Goal: Information Seeking & Learning: Learn about a topic

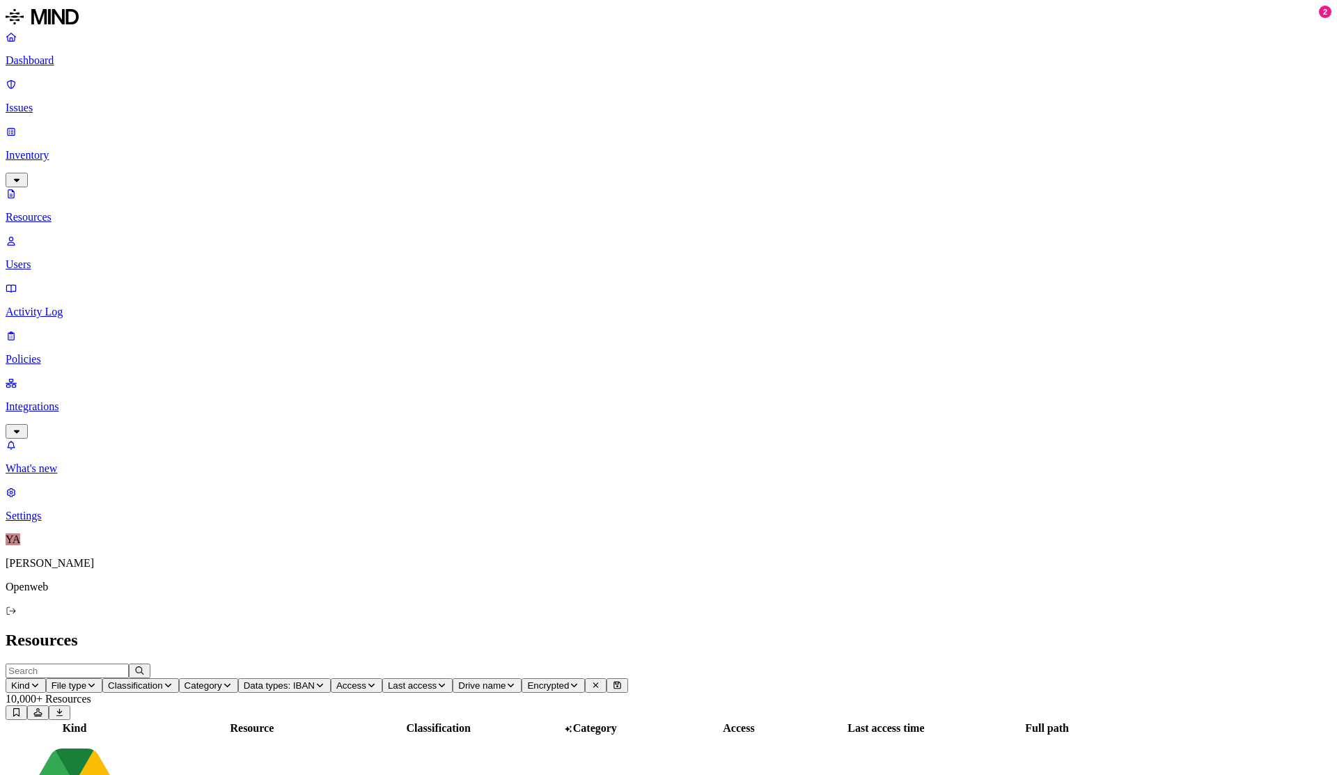
click at [84, 353] on p "Policies" at bounding box center [669, 359] width 1326 height 13
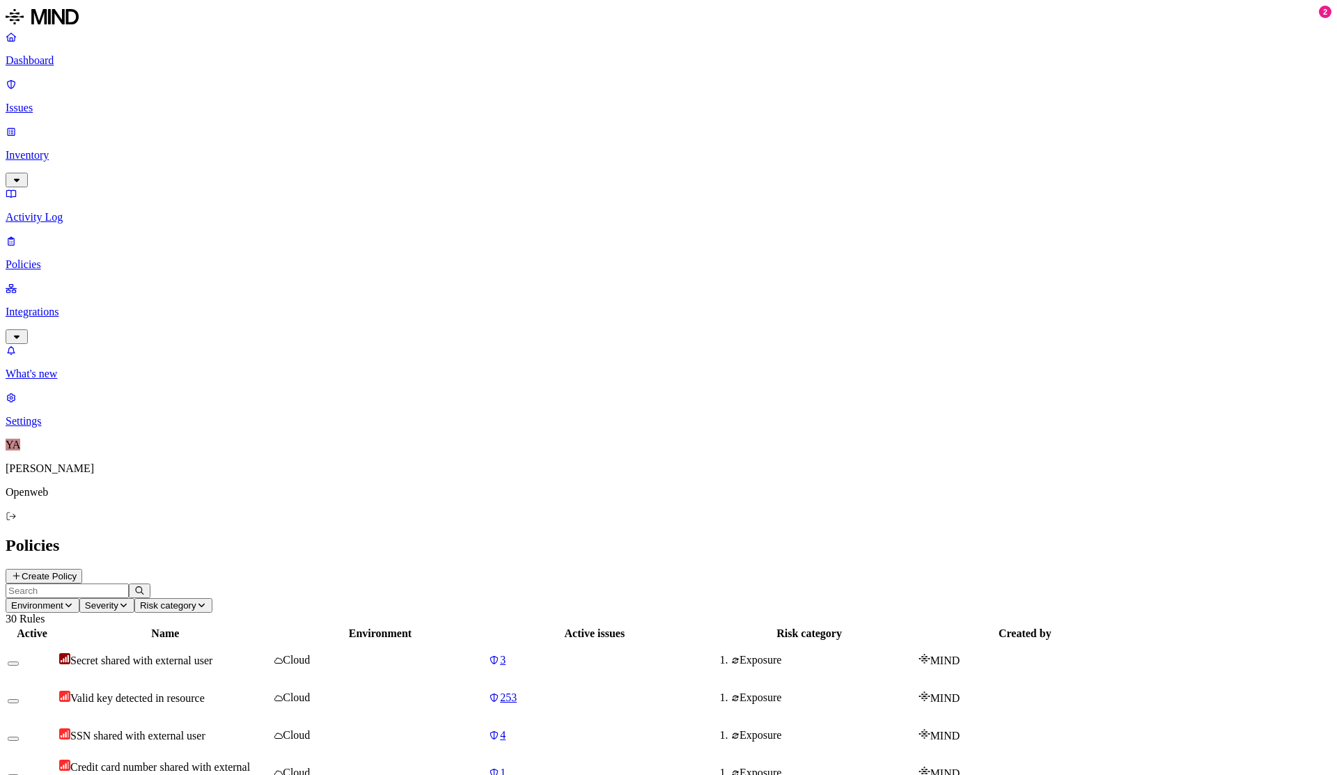
click at [129, 584] on input "text" at bounding box center [67, 591] width 123 height 15
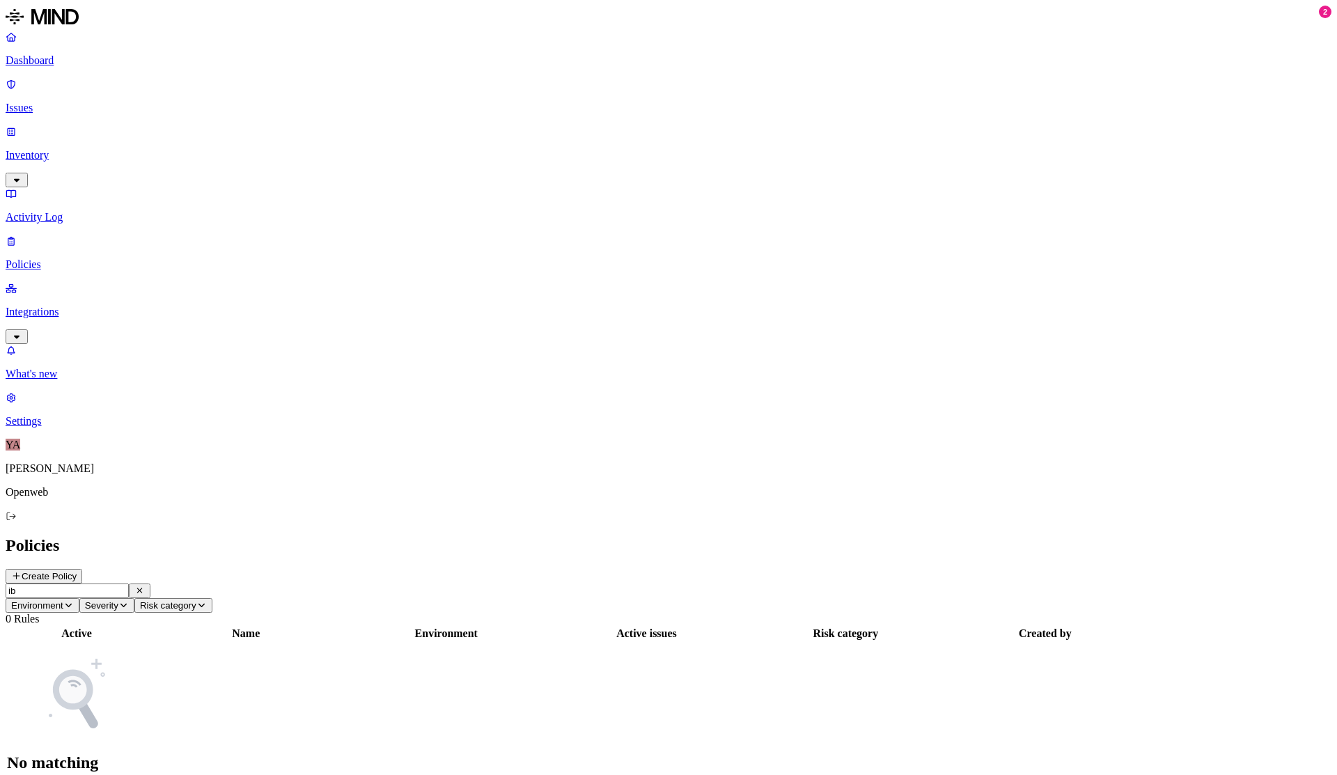
type input "i"
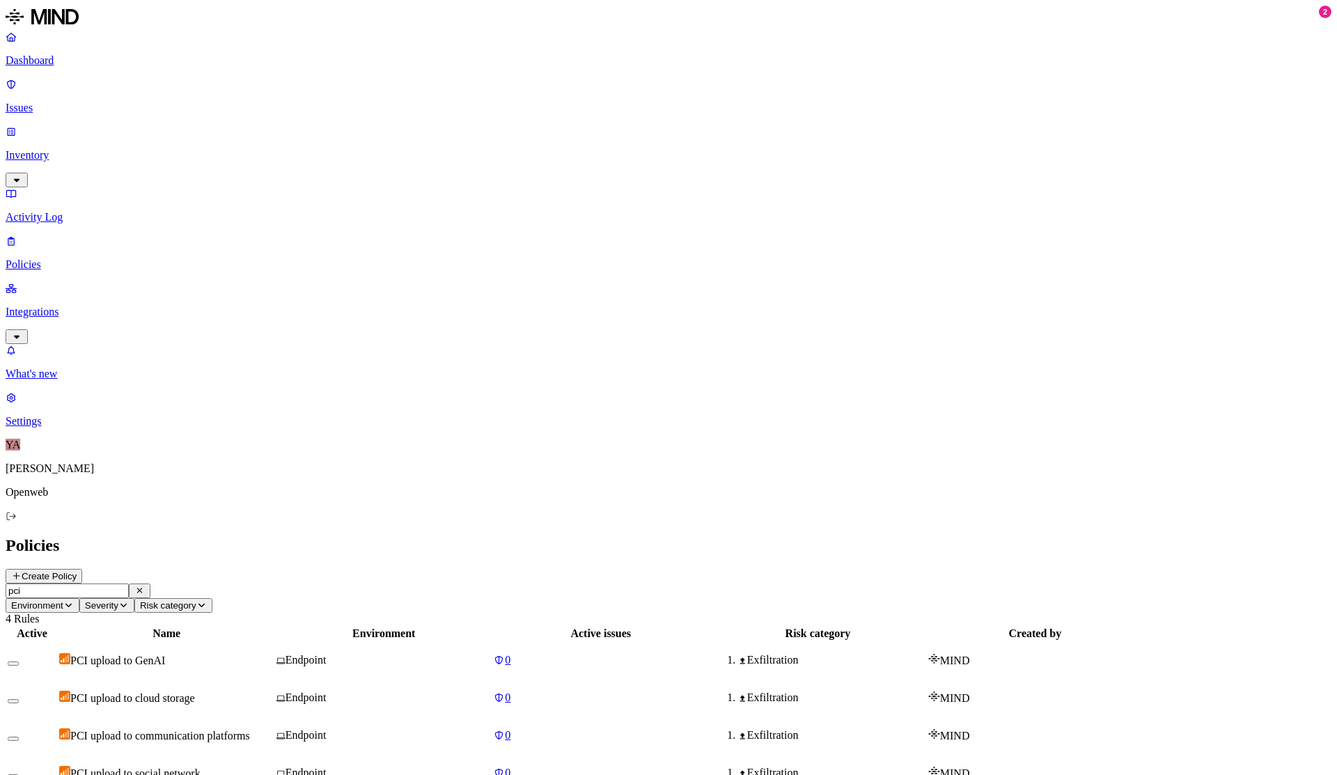
type input "pci"
click at [165, 655] on span "PCI upload to GenAI" at bounding box center [117, 661] width 95 height 12
click at [22, 572] on icon at bounding box center [16, 576] width 10 height 8
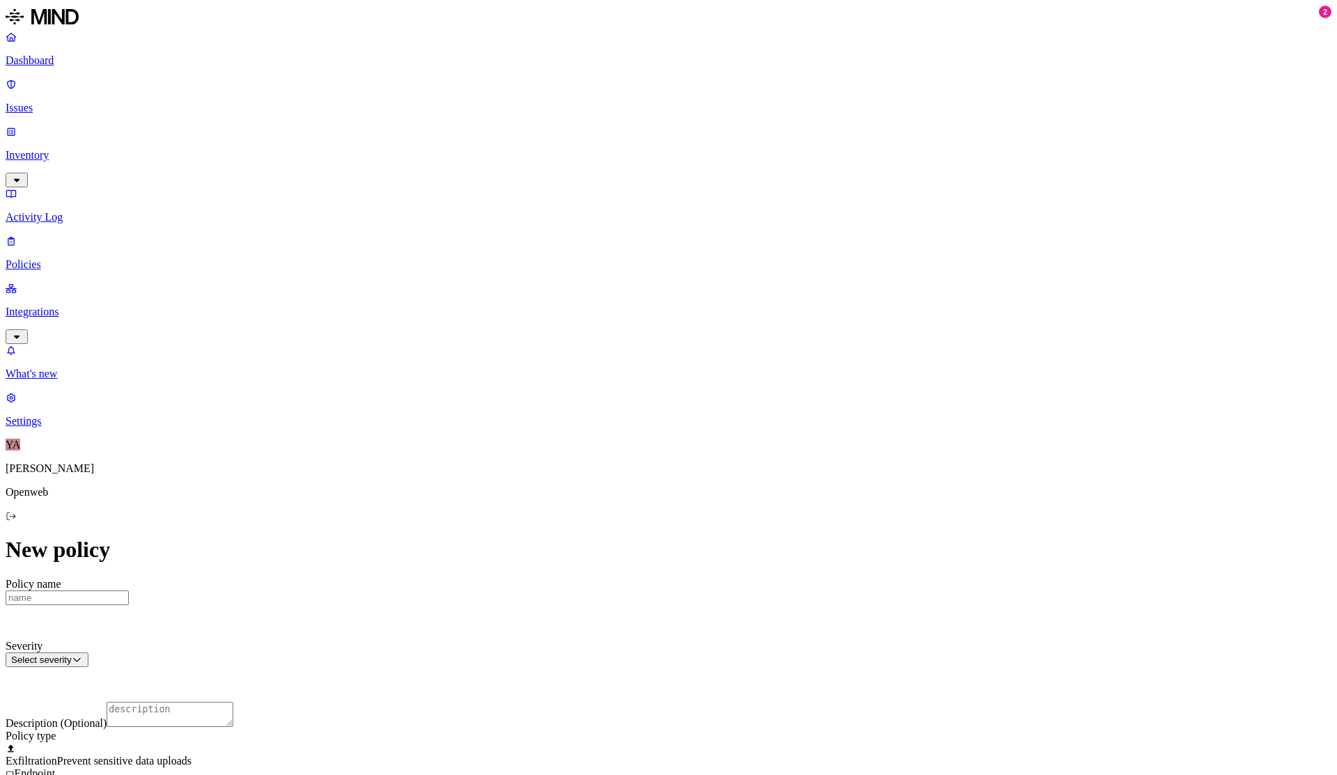
click at [515, 780] on div at bounding box center [669, 780] width 1326 height 0
drag, startPoint x: 593, startPoint y: 429, endPoint x: 593, endPoint y: 454, distance: 25.1
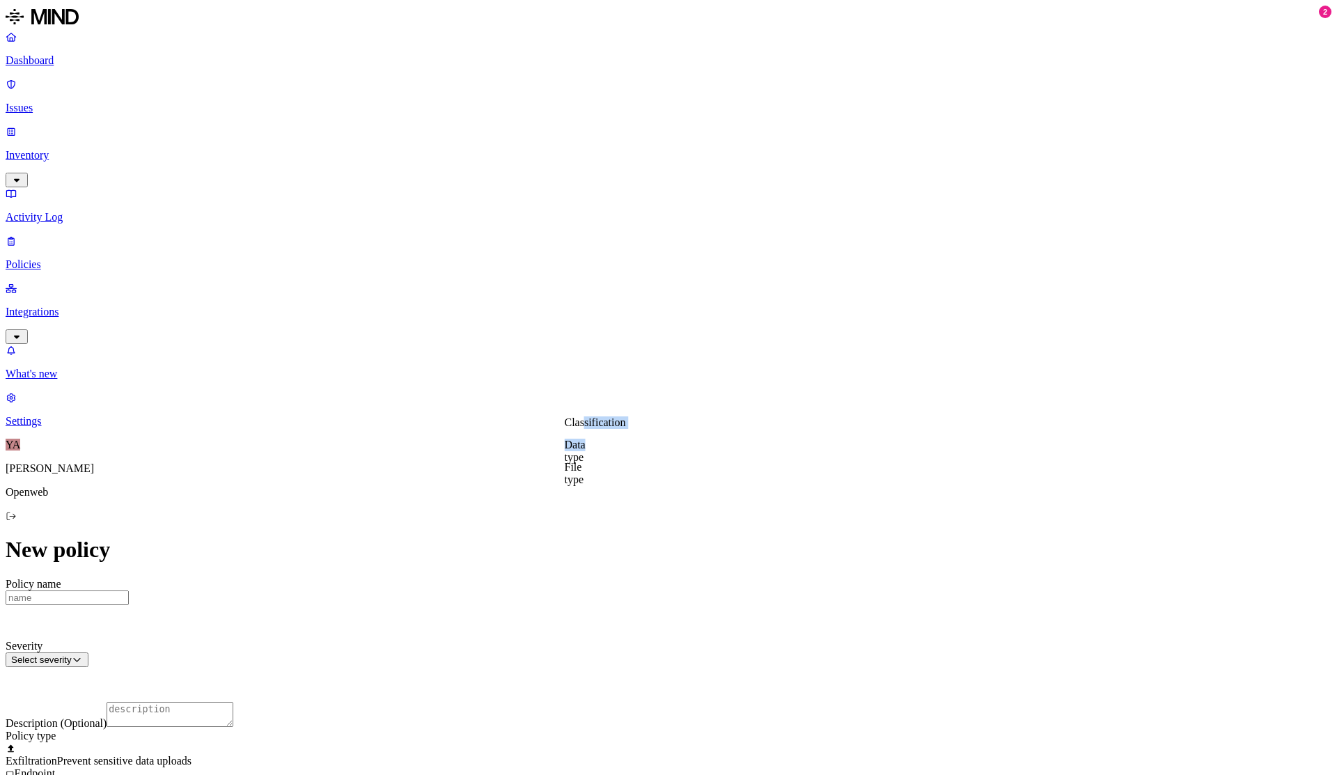
click at [565, 454] on div "Classification Data type File type" at bounding box center [565, 449] width 0 height 67
click at [586, 454] on label "Data type" at bounding box center [575, 451] width 21 height 24
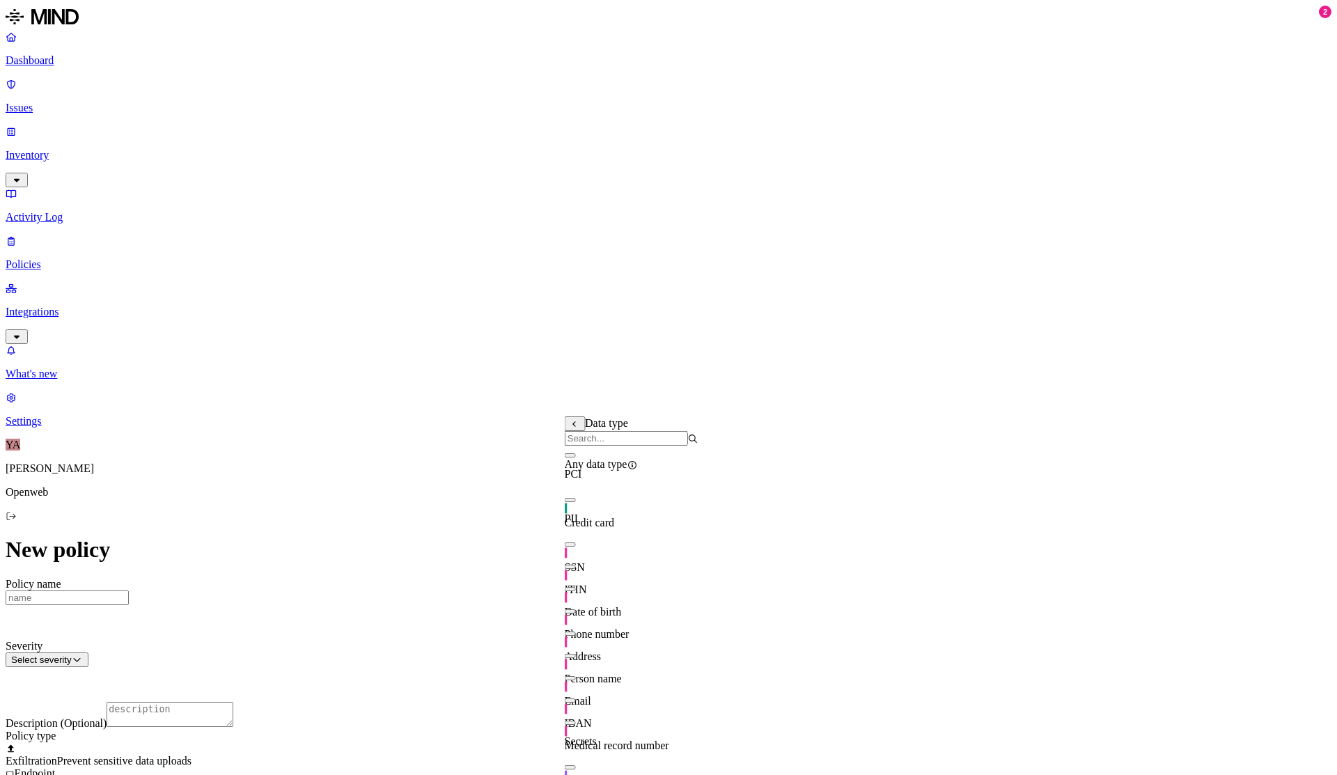
click at [618, 442] on input "search" at bounding box center [626, 438] width 123 height 15
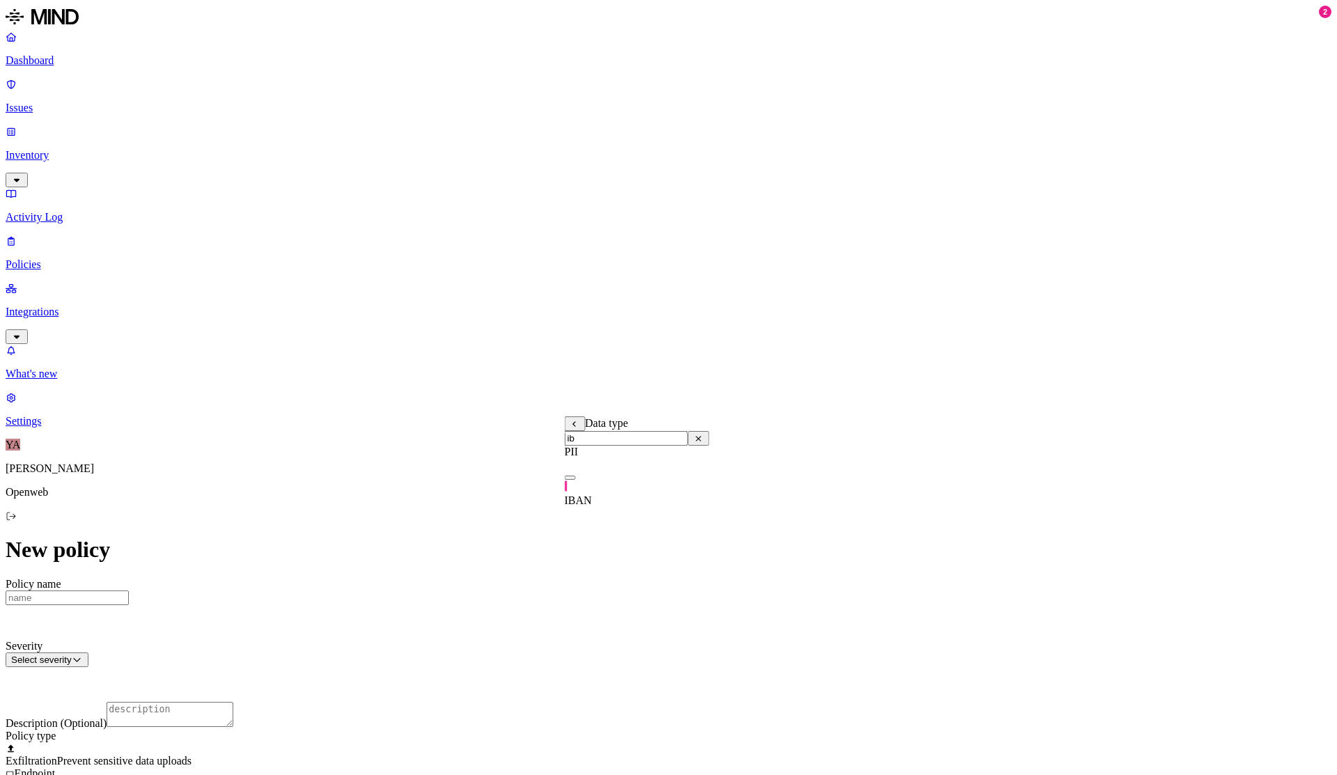
type input "ib"
click at [579, 491] on div "IBAN" at bounding box center [637, 487] width 145 height 39
click at [600, 490] on label "Internal access" at bounding box center [582, 487] width 35 height 24
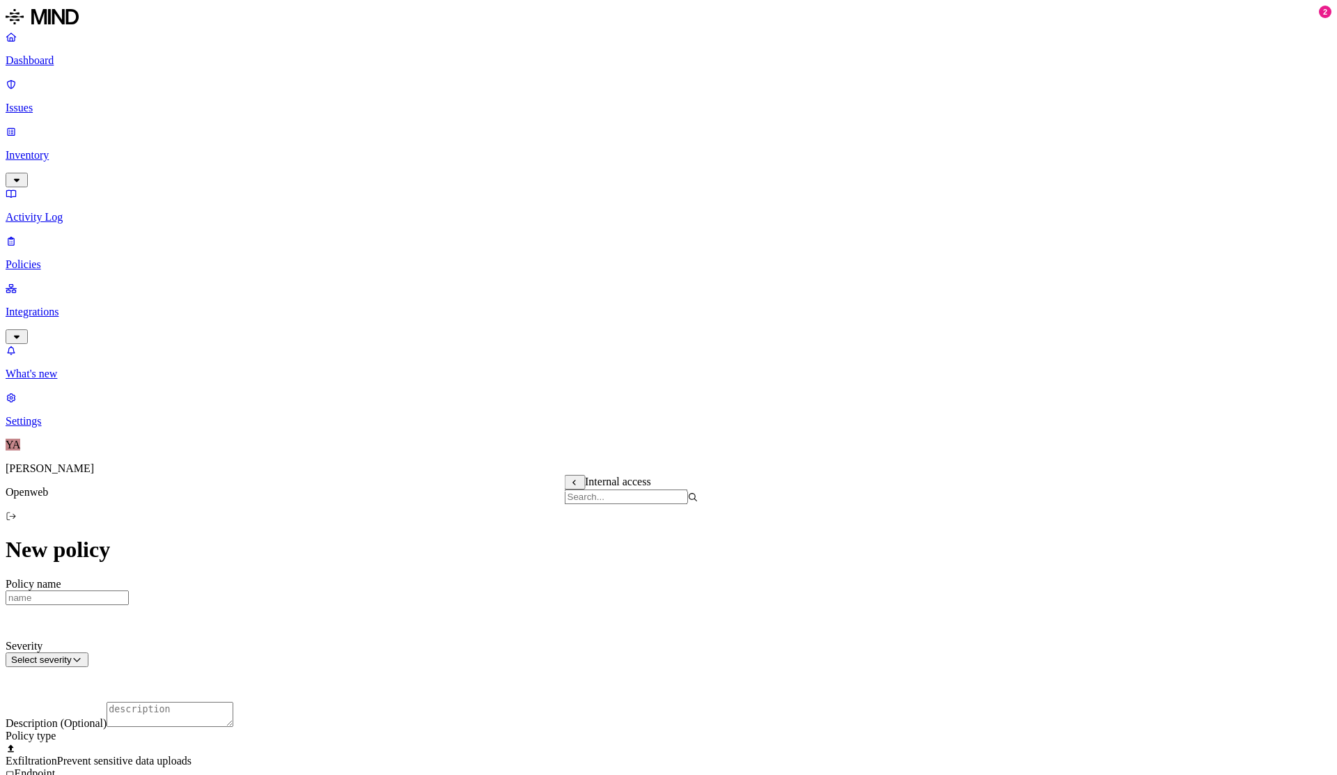
scroll to position [1290, 0]
click at [630, 504] on input "search" at bounding box center [626, 497] width 123 height 15
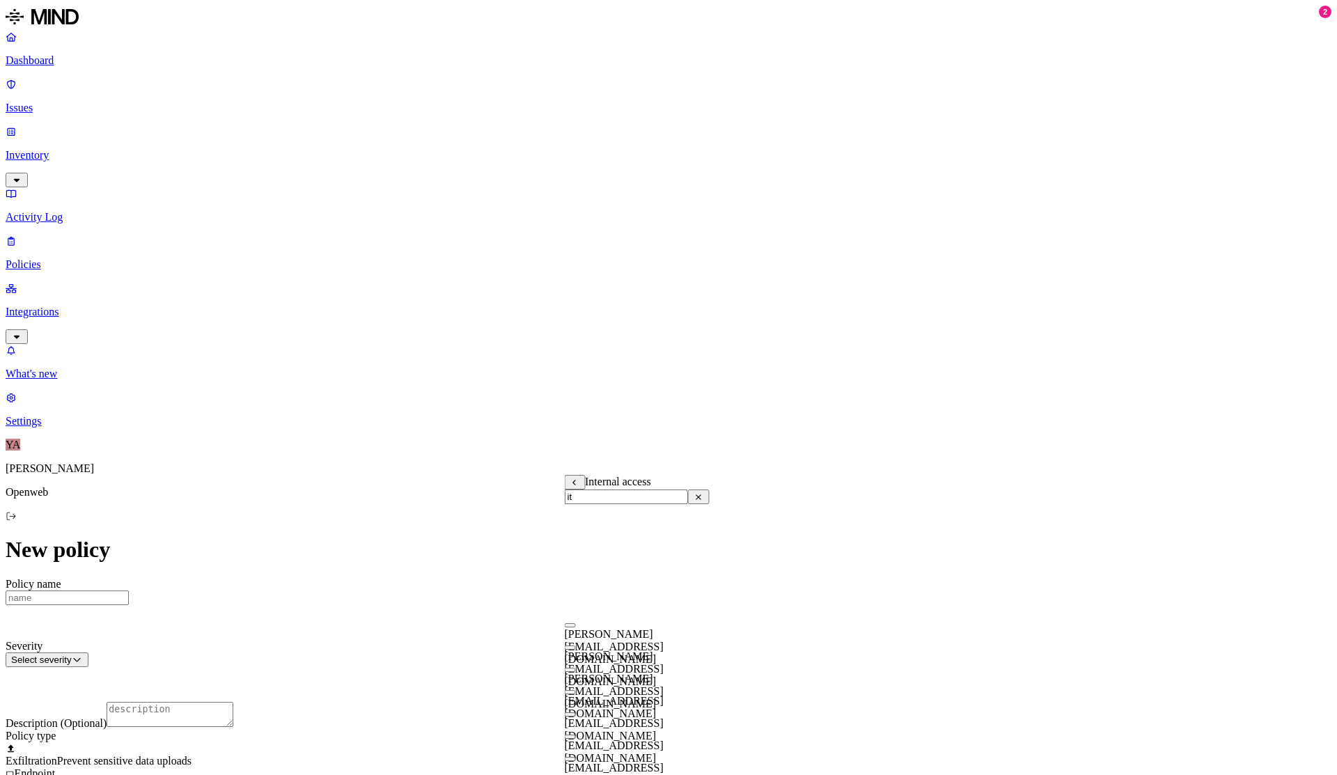
type input "i"
click at [575, 485] on icon at bounding box center [575, 483] width 10 height 8
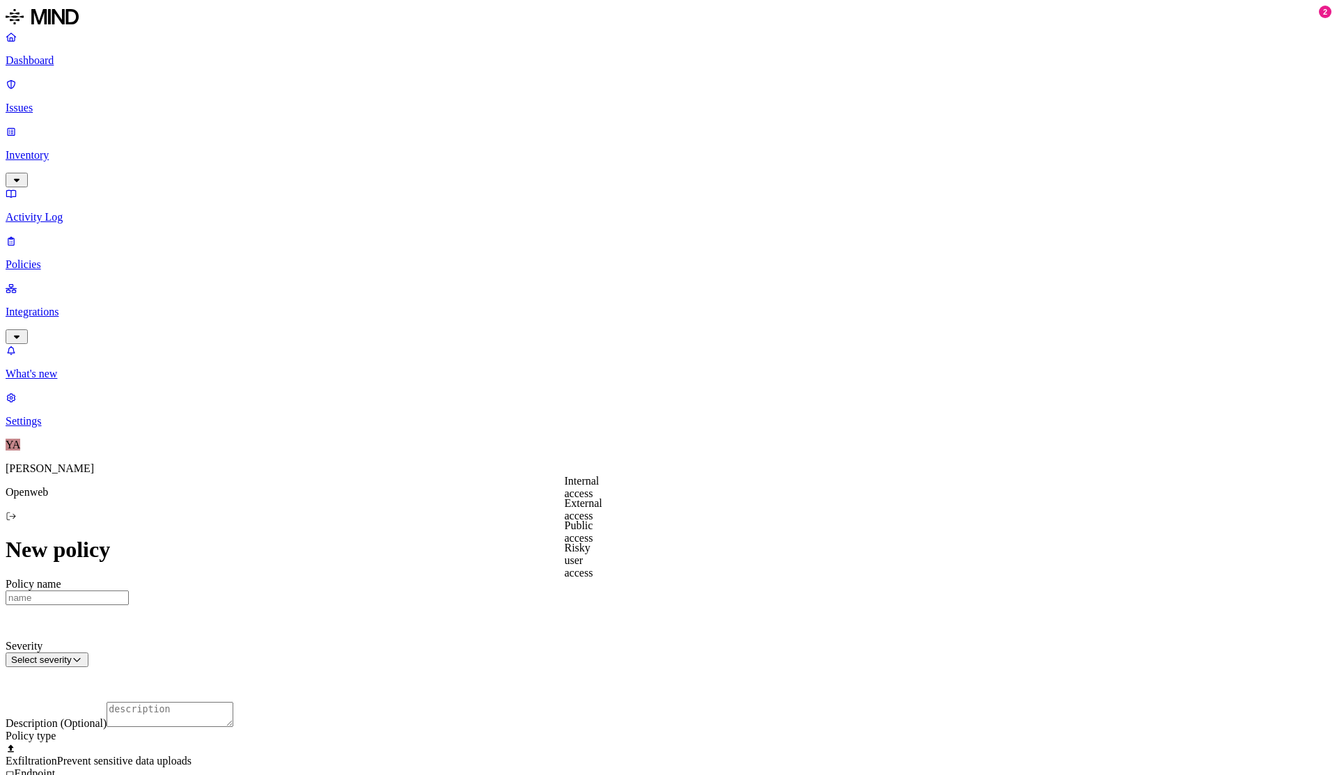
click at [515, 742] on div at bounding box center [669, 742] width 1326 height 0
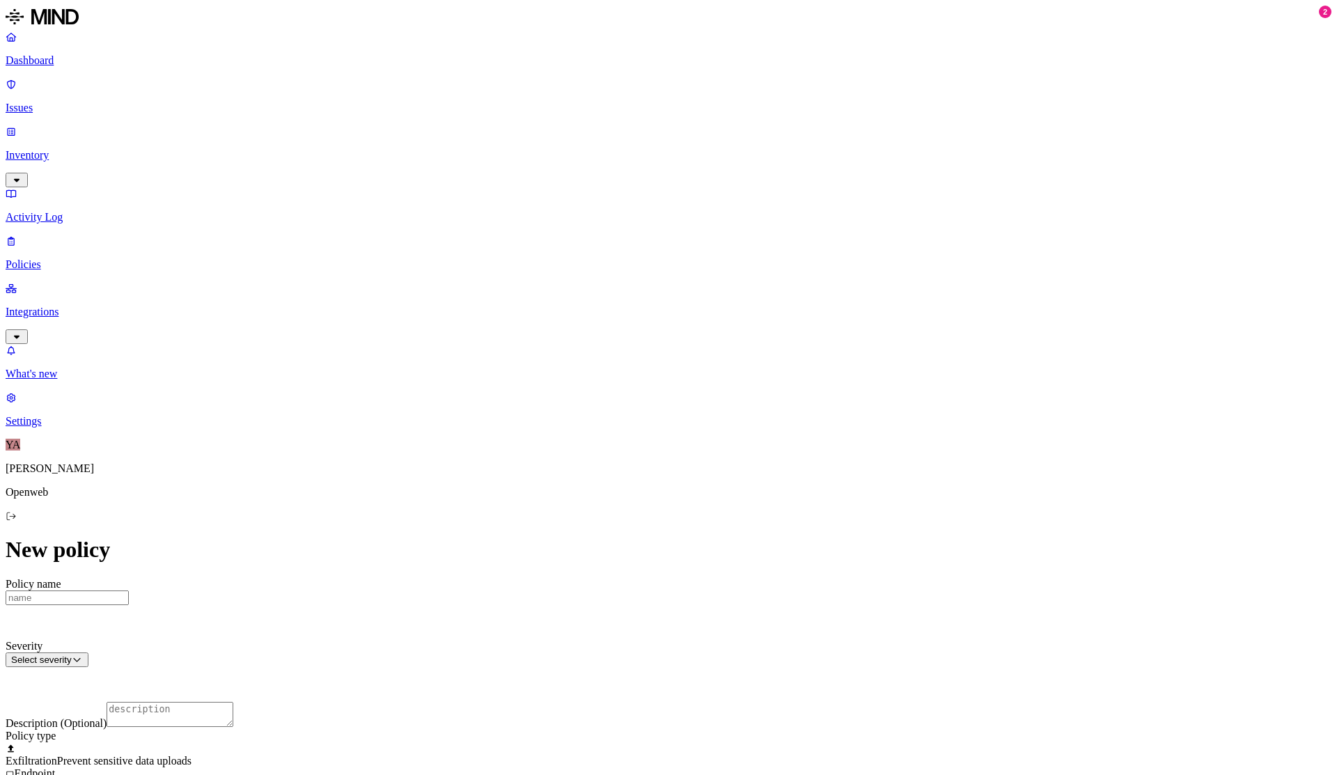
scroll to position [262, 0]
click at [519, 780] on div at bounding box center [669, 780] width 1326 height 0
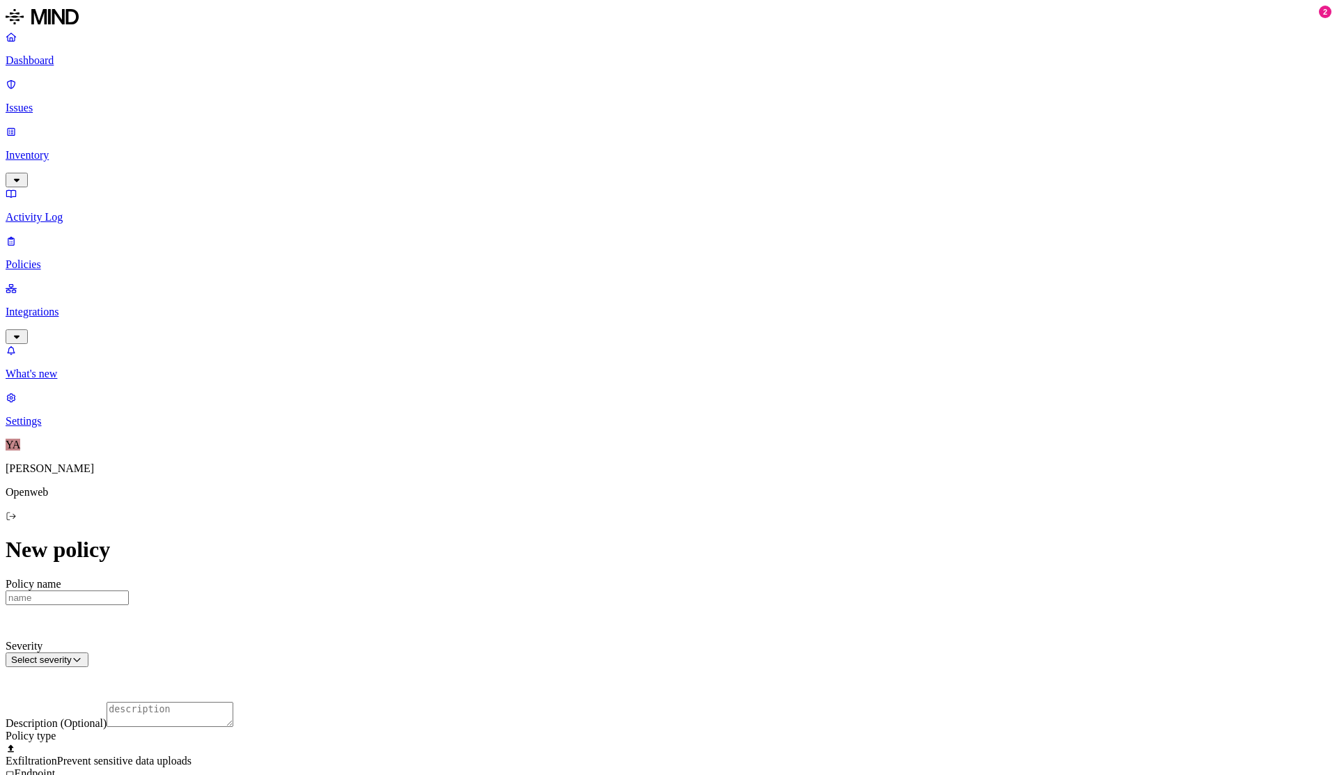
click at [614, 659] on html "Dashboard Issues Inventory Activity Log Policies Integrations What's new 2 Sett…" at bounding box center [668, 639] width 1337 height 1279
click at [673, 600] on html "Dashboard Issues Inventory Activity Log Policies Integrations What's new 2 Sett…" at bounding box center [668, 639] width 1337 height 1279
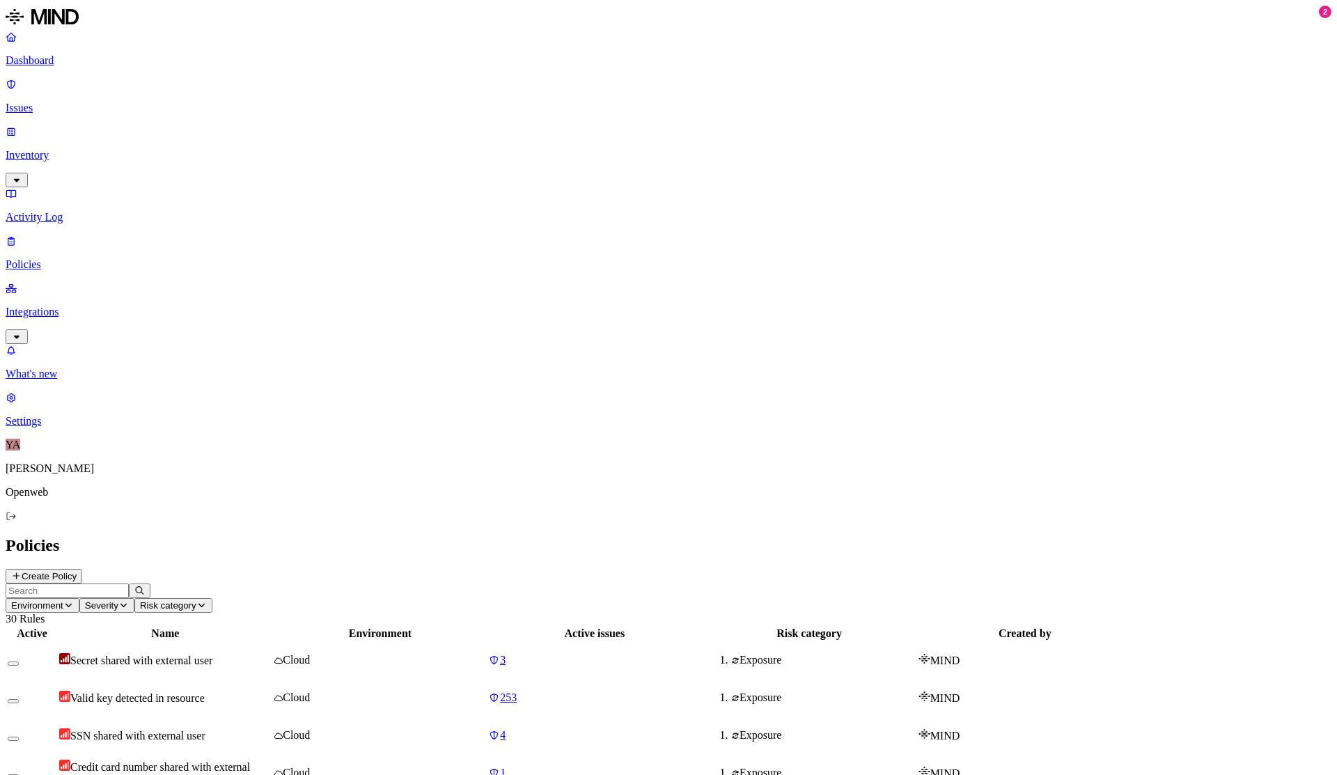
click at [52, 59] on p "Dashboard" at bounding box center [669, 60] width 1326 height 13
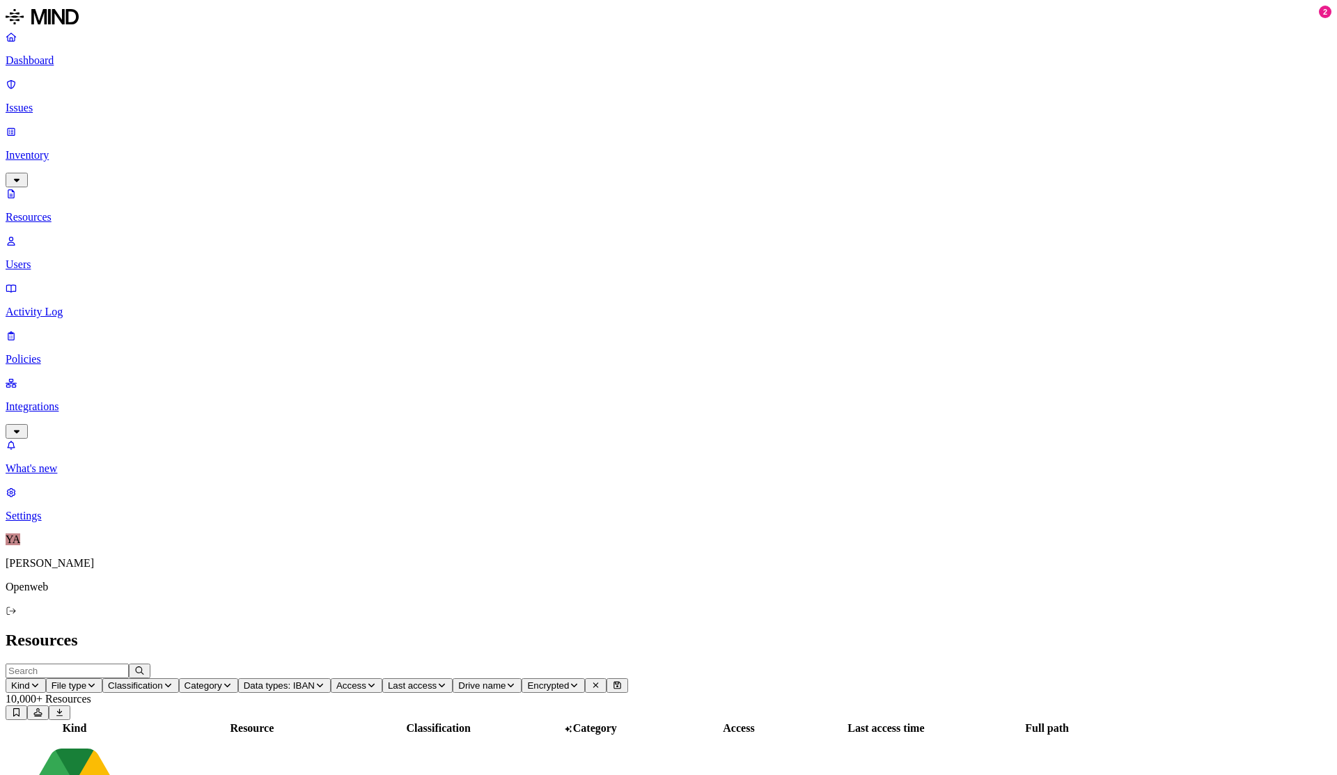
click at [55, 353] on p "Policies" at bounding box center [669, 359] width 1326 height 13
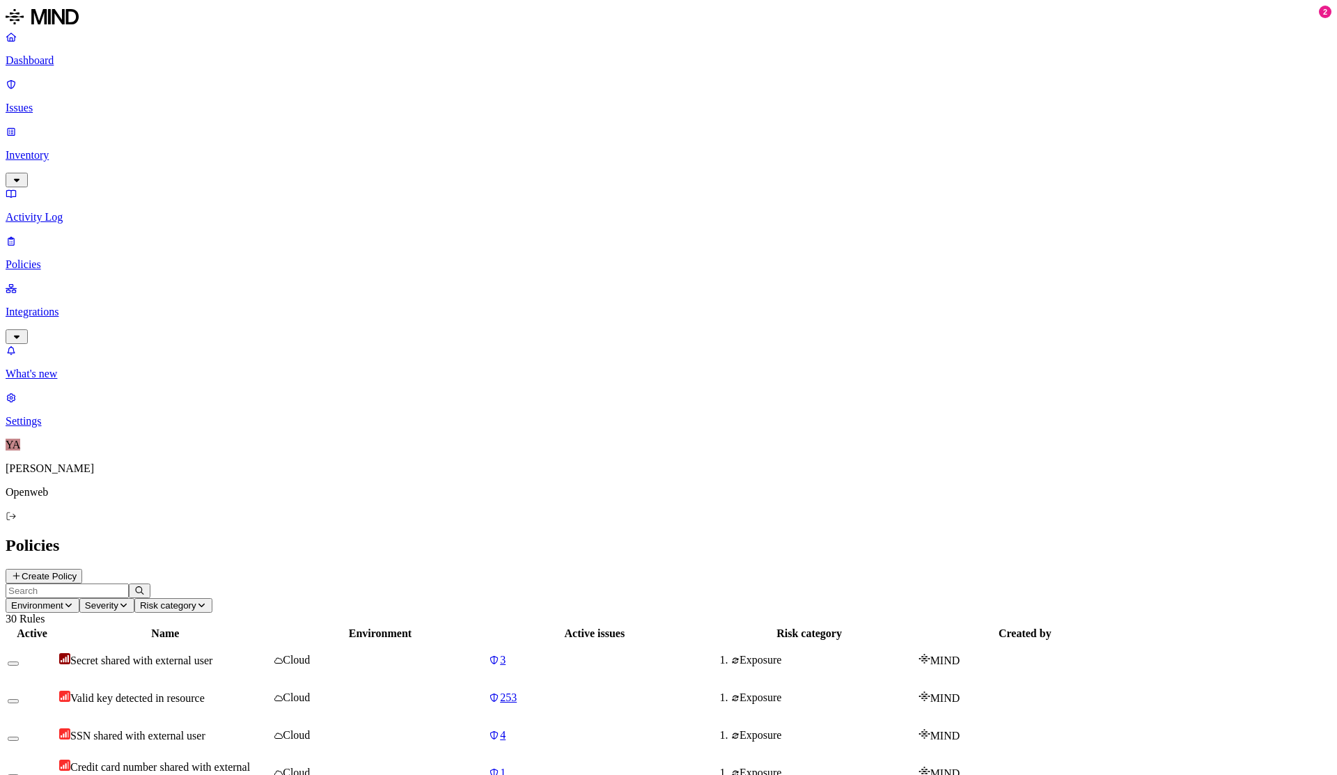
click at [22, 572] on icon at bounding box center [16, 576] width 10 height 8
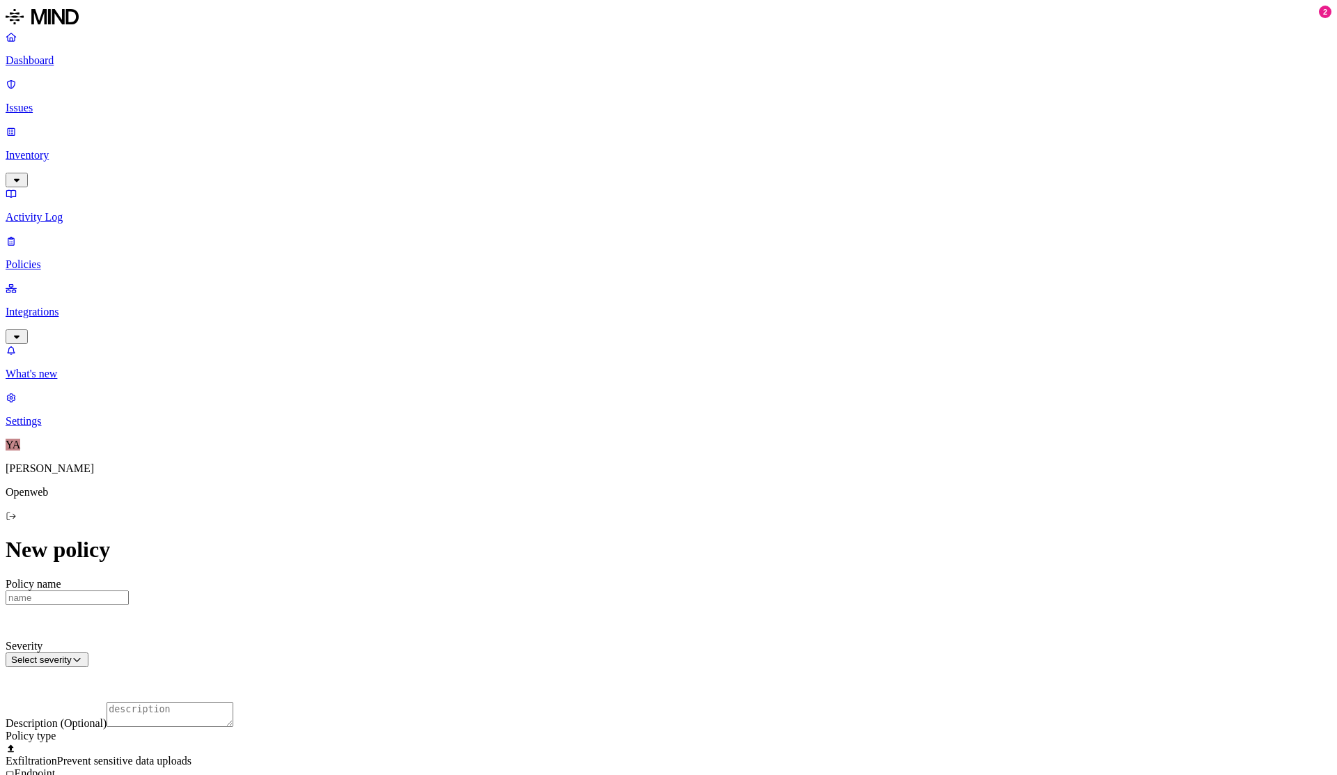
click at [517, 780] on div at bounding box center [669, 780] width 1326 height 0
click at [22, 332] on icon "button" at bounding box center [16, 336] width 11 height 9
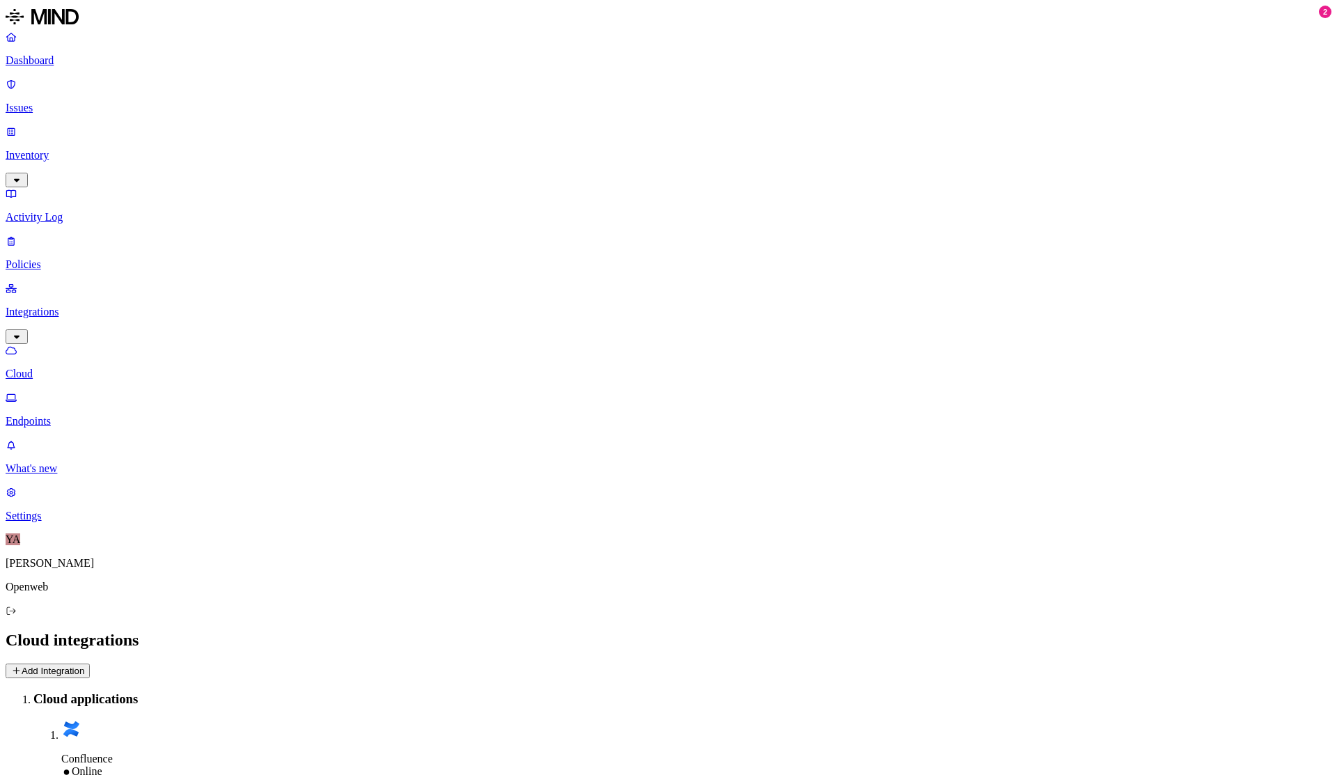
click at [88, 415] on p "Endpoints" at bounding box center [669, 421] width 1326 height 13
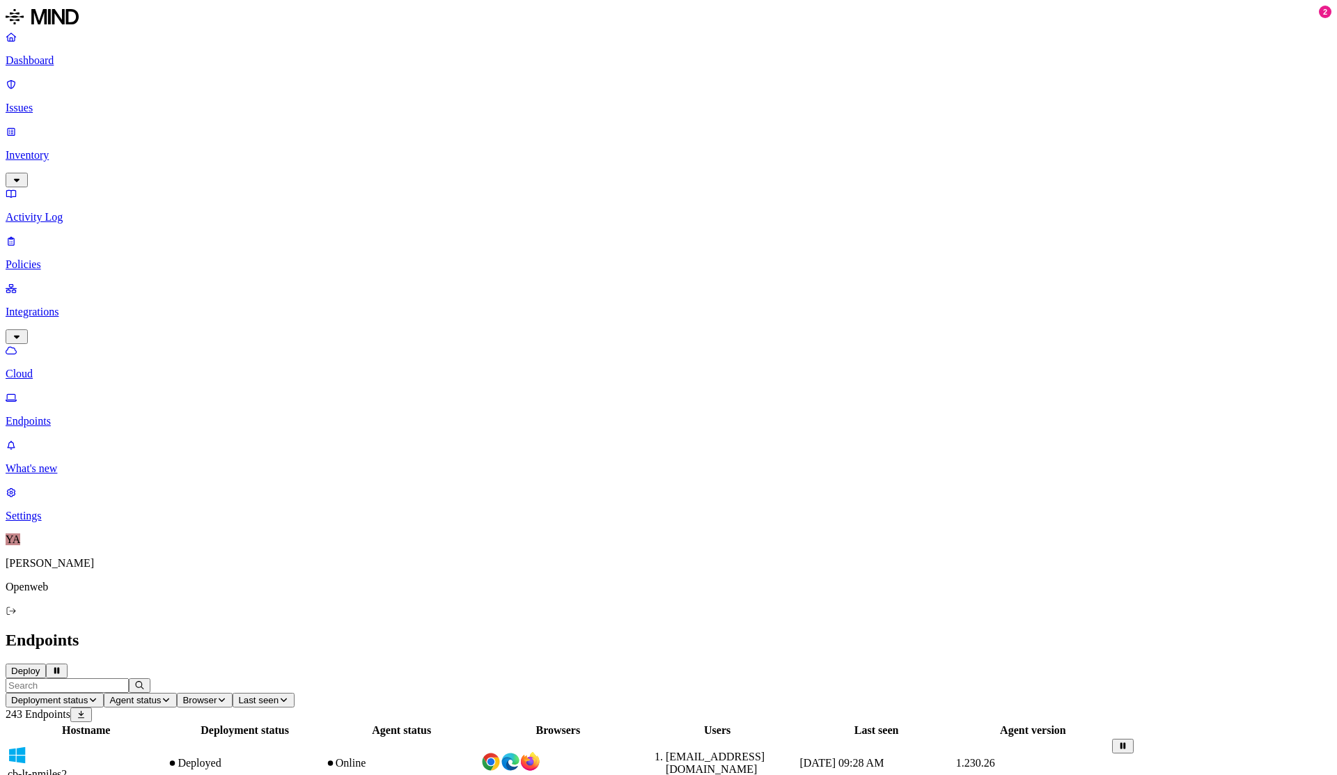
click at [75, 258] on p "Policies" at bounding box center [669, 264] width 1326 height 13
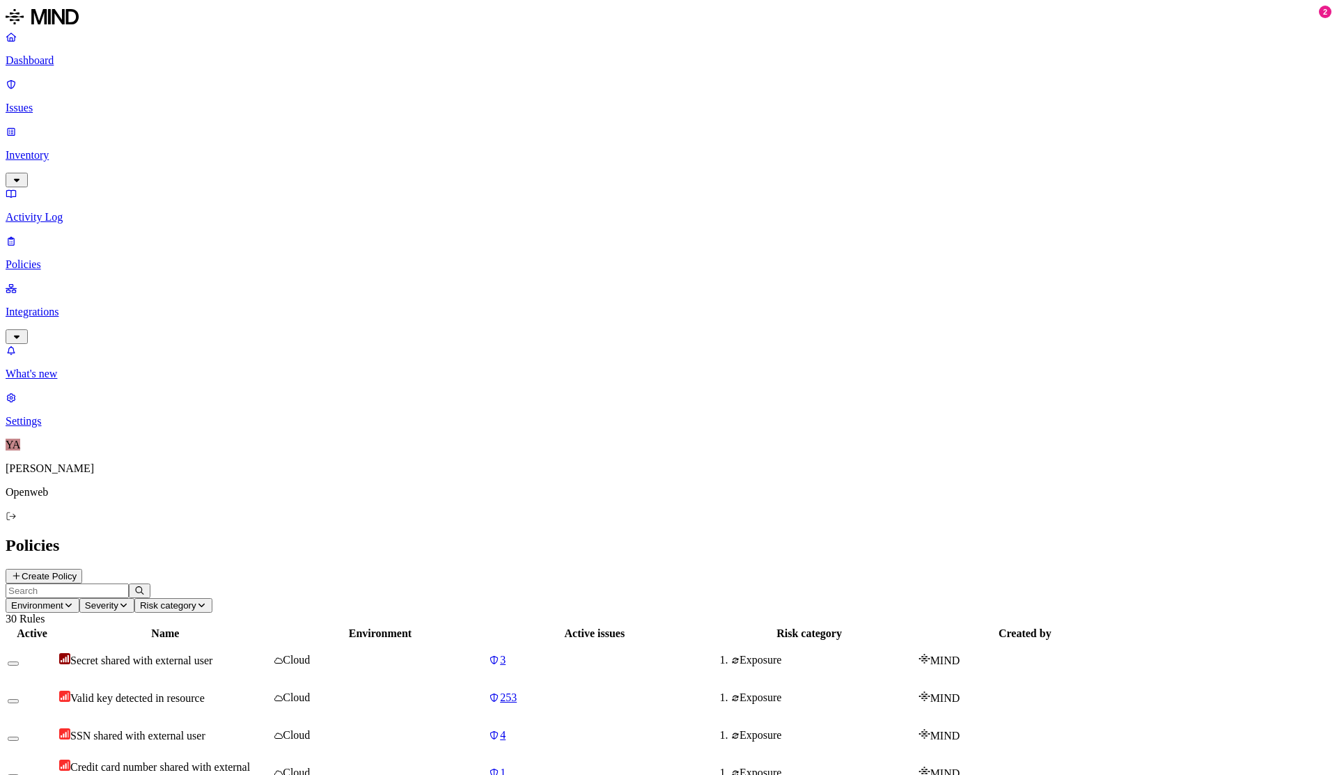
click at [61, 63] on p "Dashboard" at bounding box center [669, 60] width 1326 height 13
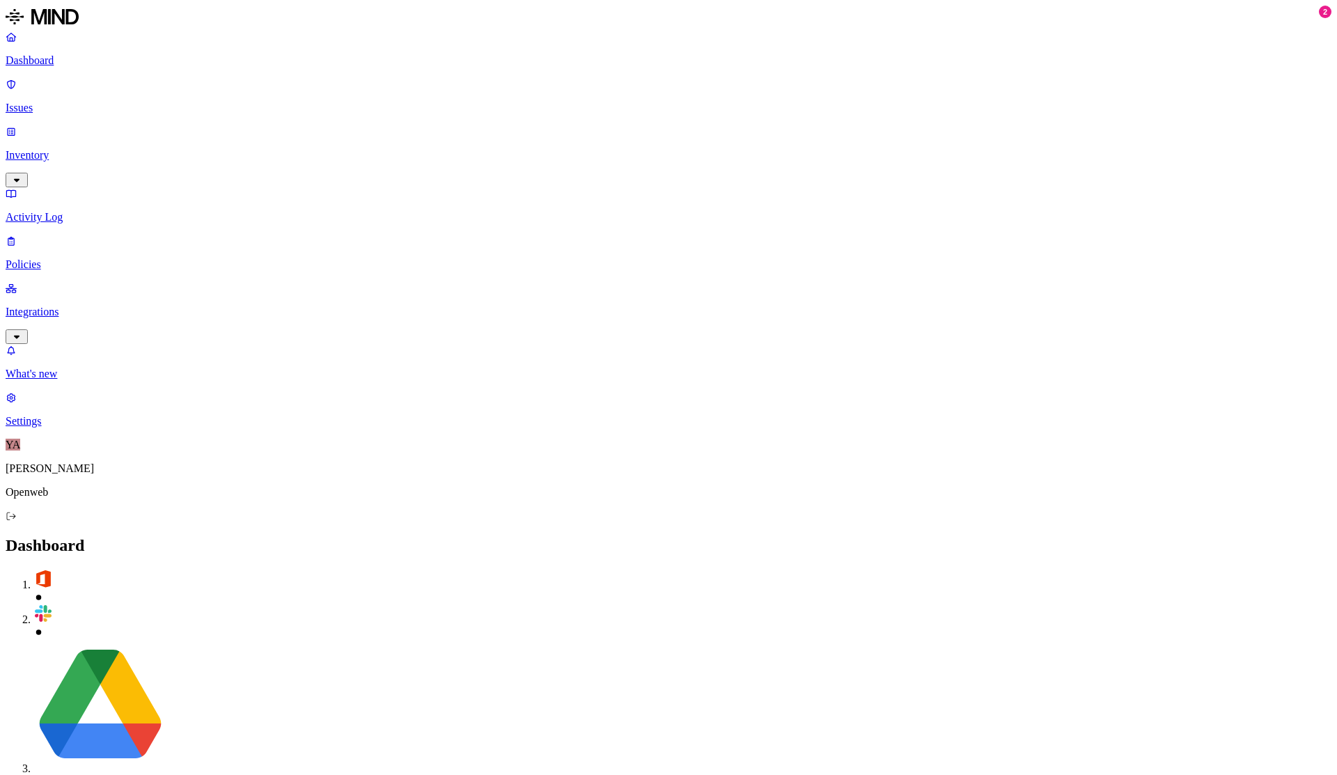
click at [71, 102] on p "Issues" at bounding box center [669, 108] width 1326 height 13
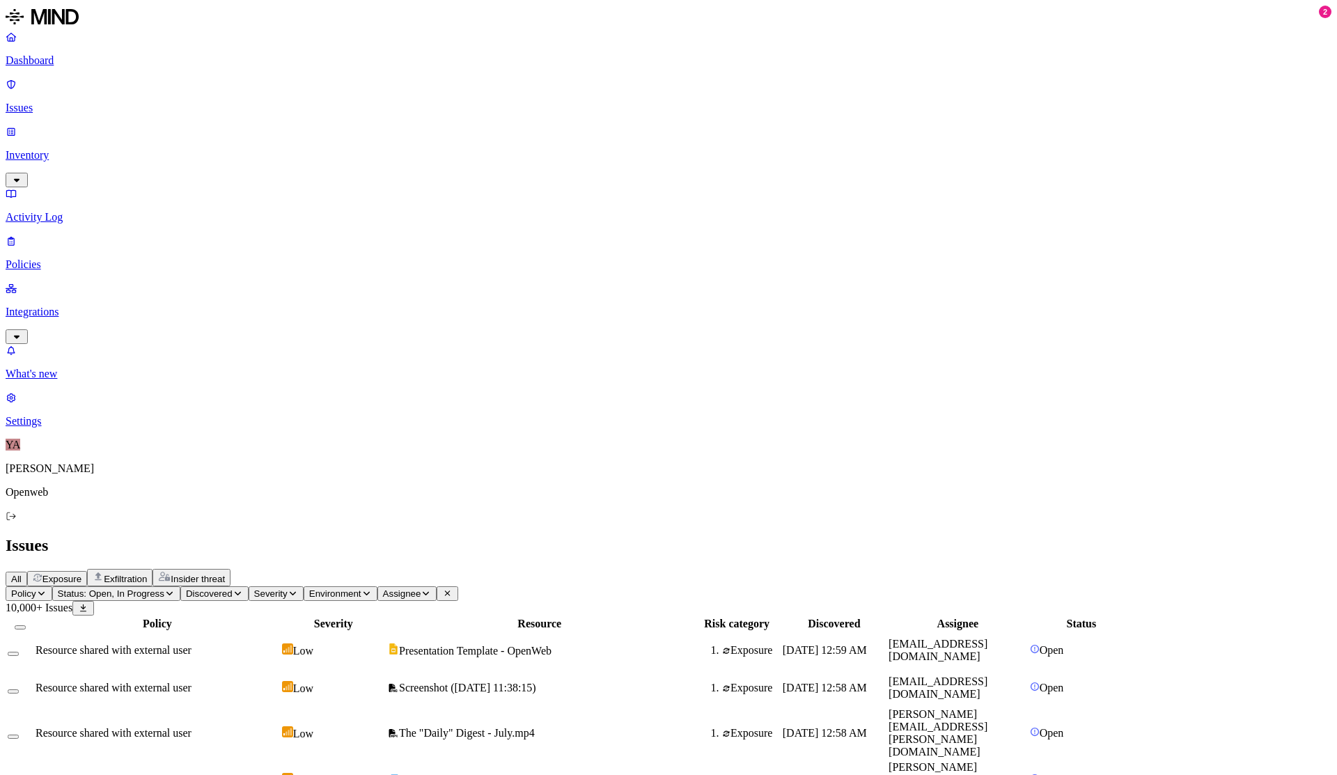
click at [552, 645] on span "Presentation Template - OpenWeb" at bounding box center [475, 651] width 153 height 12
click at [70, 58] on p "Dashboard" at bounding box center [669, 60] width 1326 height 13
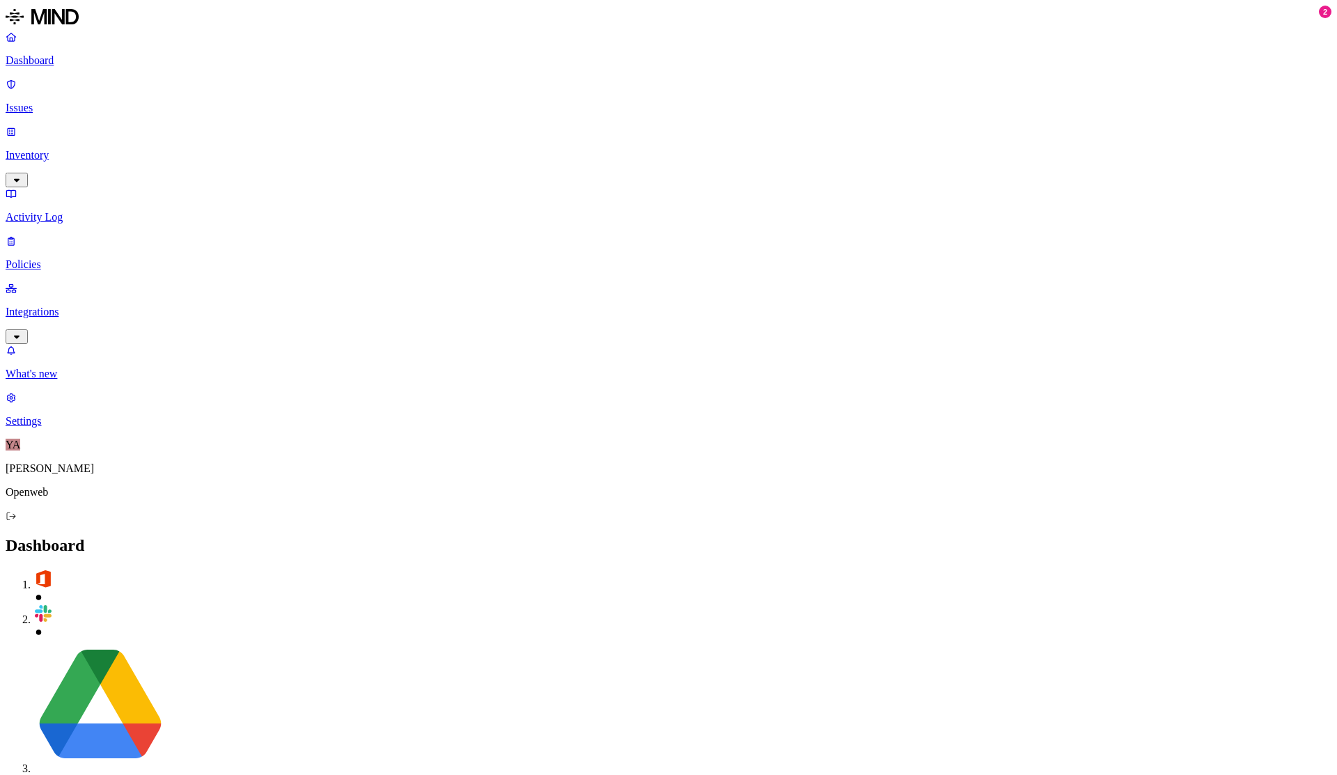
click at [58, 102] on p "Issues" at bounding box center [669, 108] width 1326 height 13
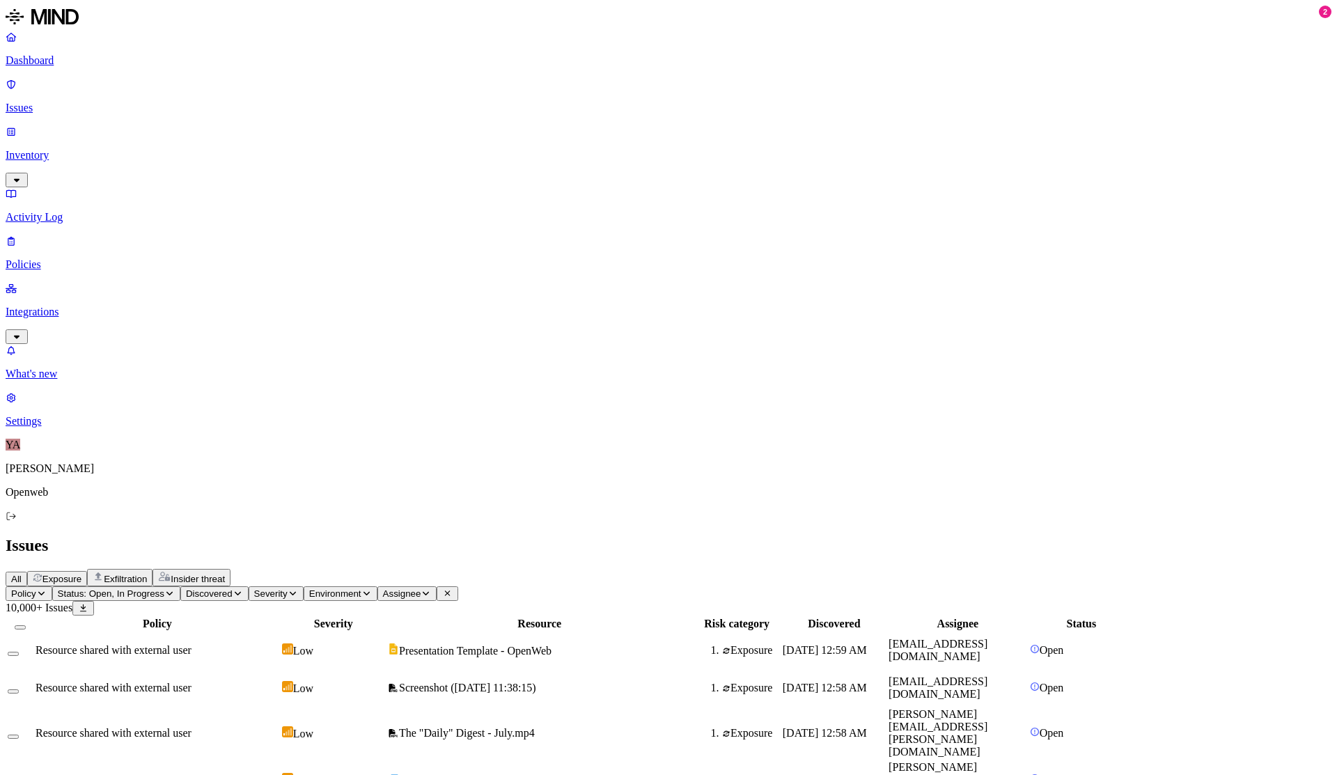
click at [67, 60] on p "Dashboard" at bounding box center [669, 60] width 1326 height 13
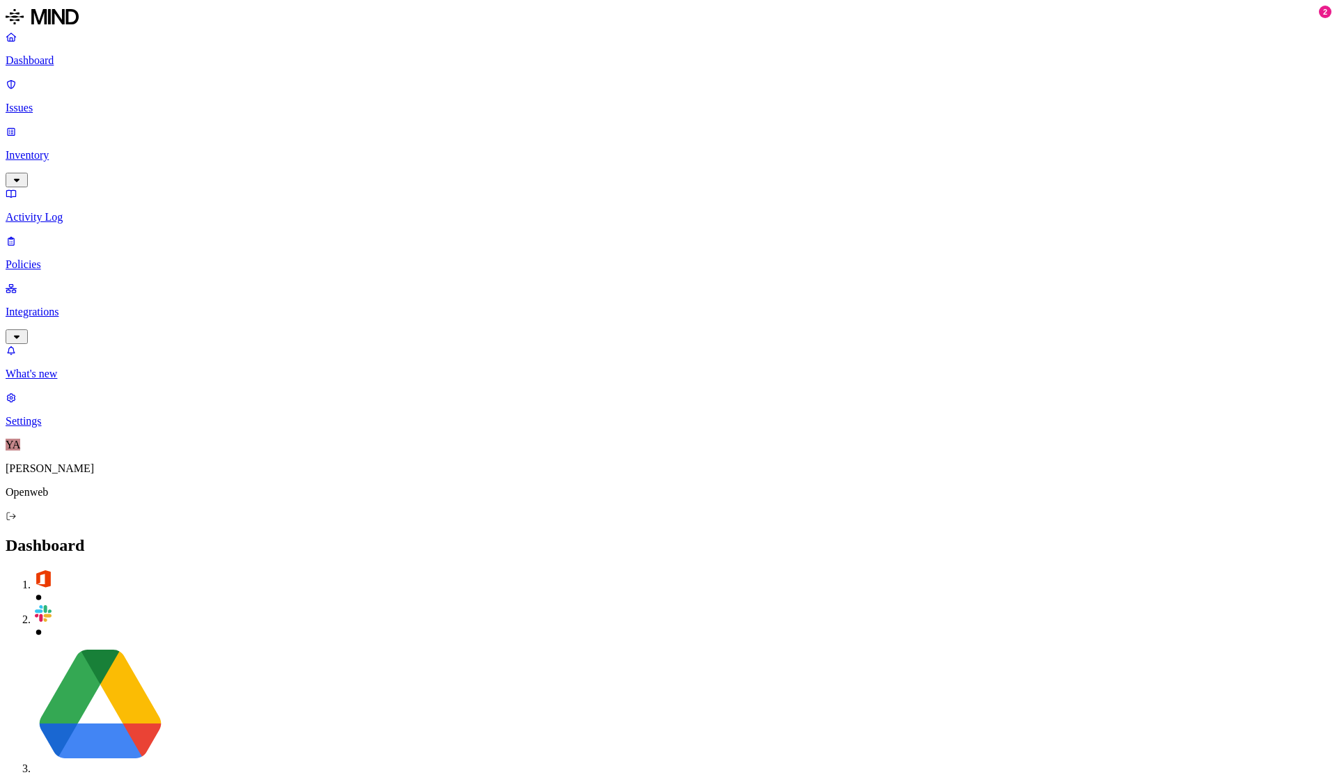
click at [75, 93] on link "Issues" at bounding box center [669, 96] width 1326 height 36
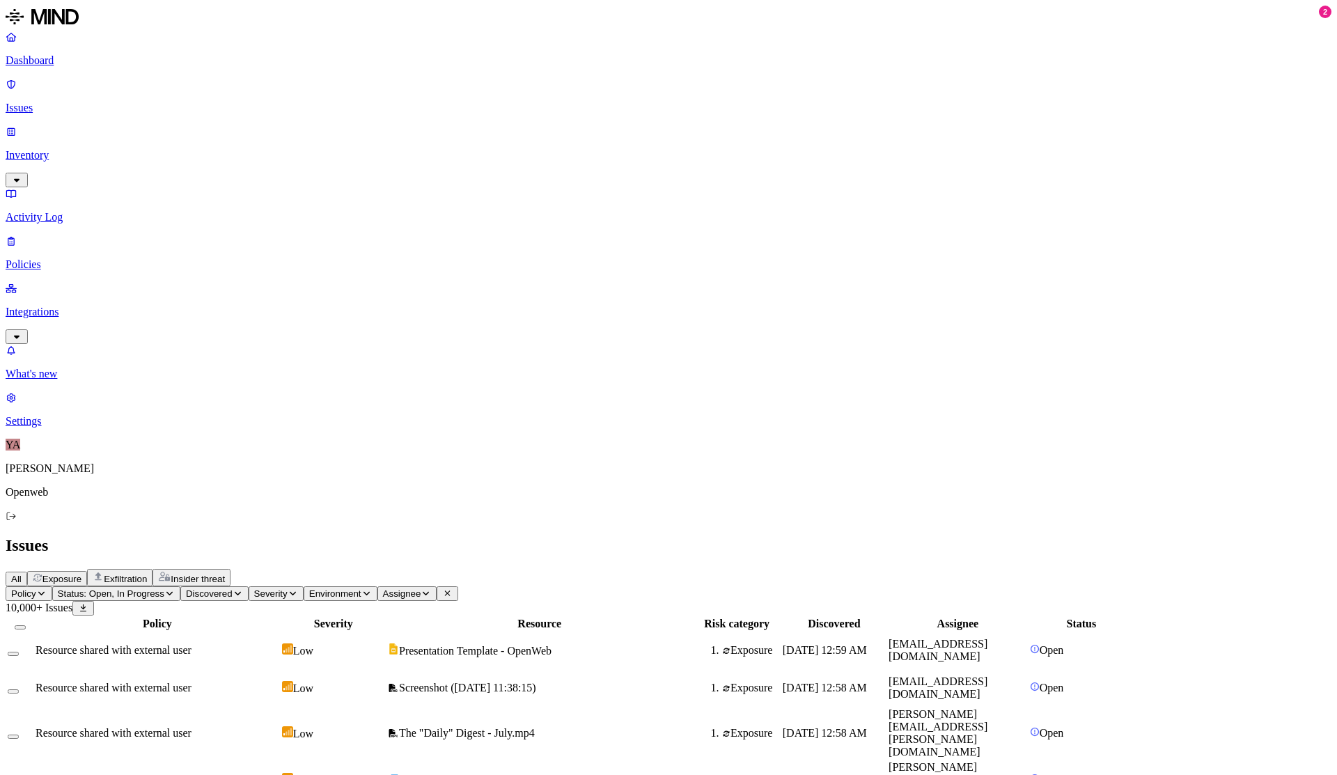
click at [386, 617] on th "Severity" at bounding box center [333, 624] width 104 height 14
click at [304, 586] on button "Severity" at bounding box center [276, 593] width 55 height 15
click at [445, 132] on button "button" at bounding box center [450, 130] width 11 height 4
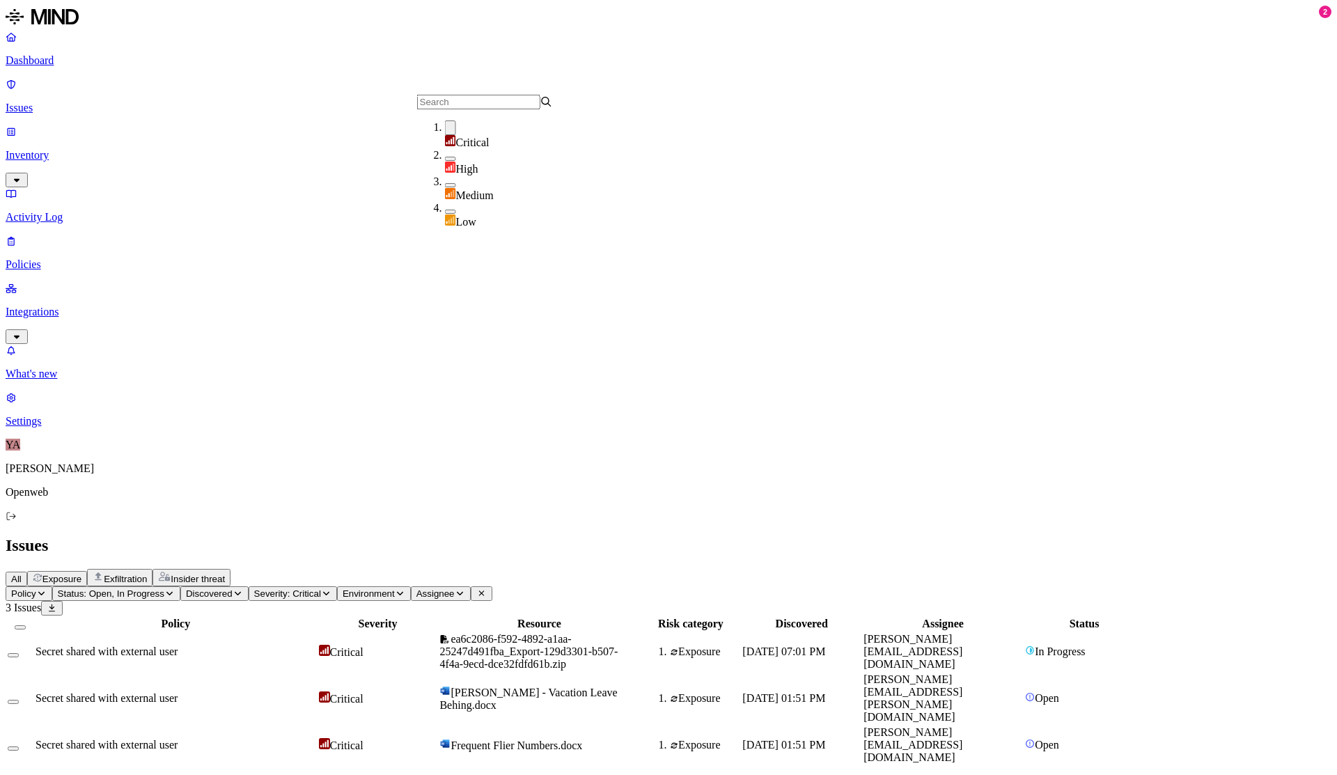
click at [549, 536] on div "Issues" at bounding box center [669, 545] width 1326 height 19
click at [178, 739] on span "Secret shared with external user" at bounding box center [107, 745] width 142 height 12
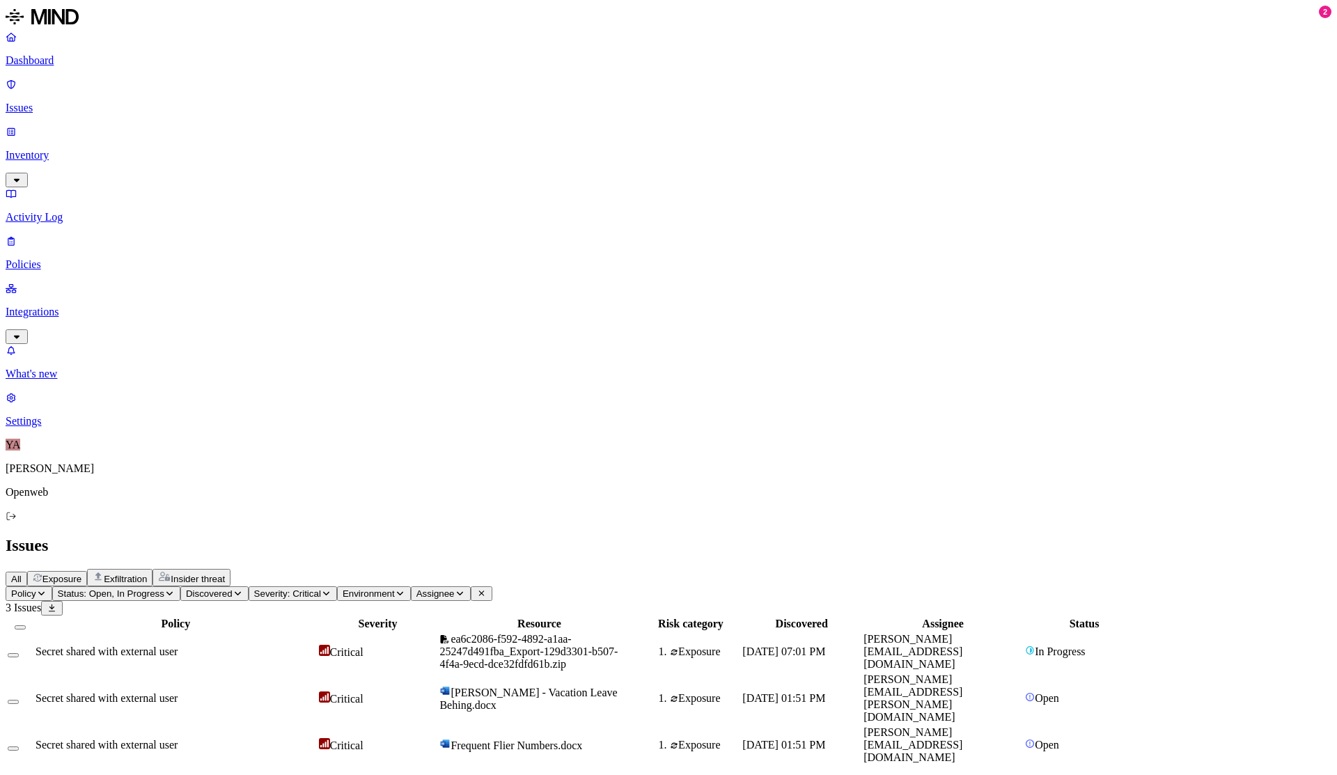
click at [316, 646] on div "Secret shared with external user" at bounding box center [176, 652] width 281 height 13
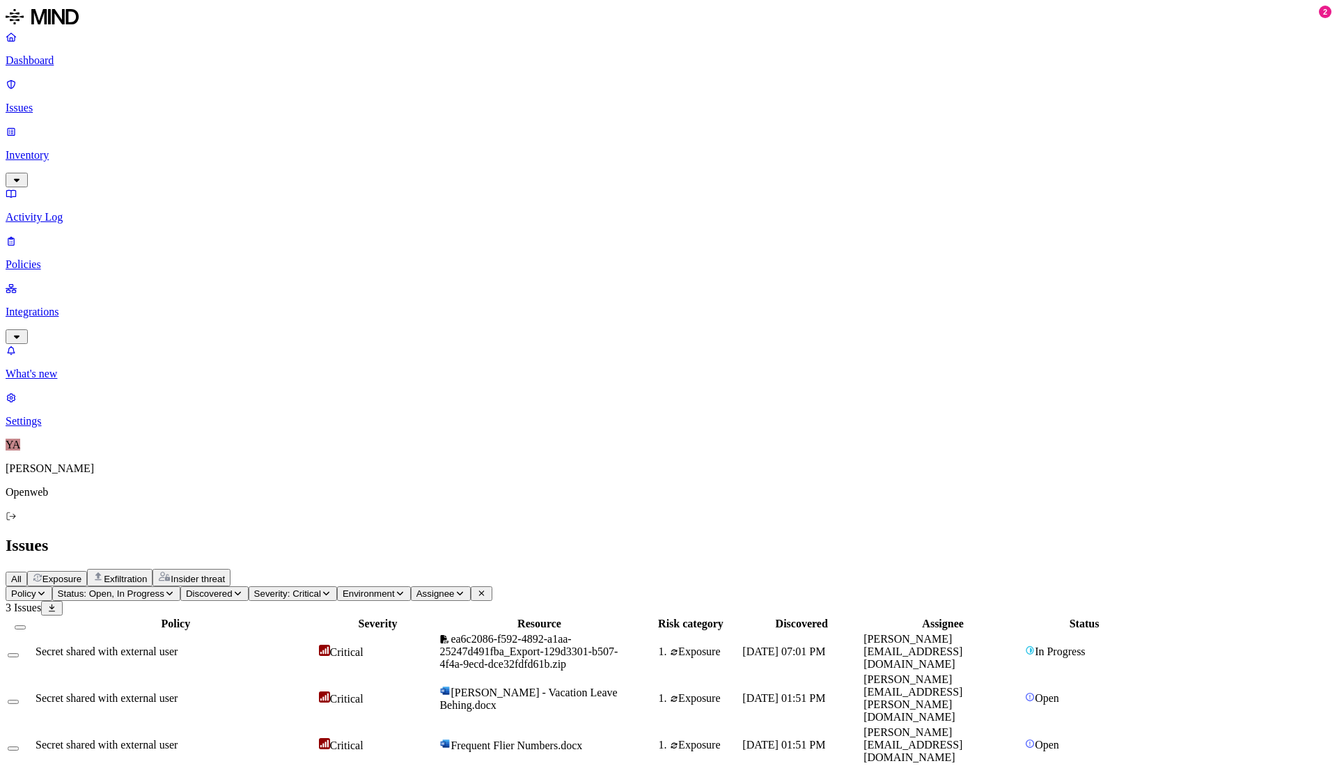
click at [316, 692] on div "Secret shared with external user" at bounding box center [176, 698] width 281 height 13
click at [331, 589] on icon "button" at bounding box center [326, 593] width 10 height 8
click at [445, 161] on button "button" at bounding box center [450, 159] width 11 height 4
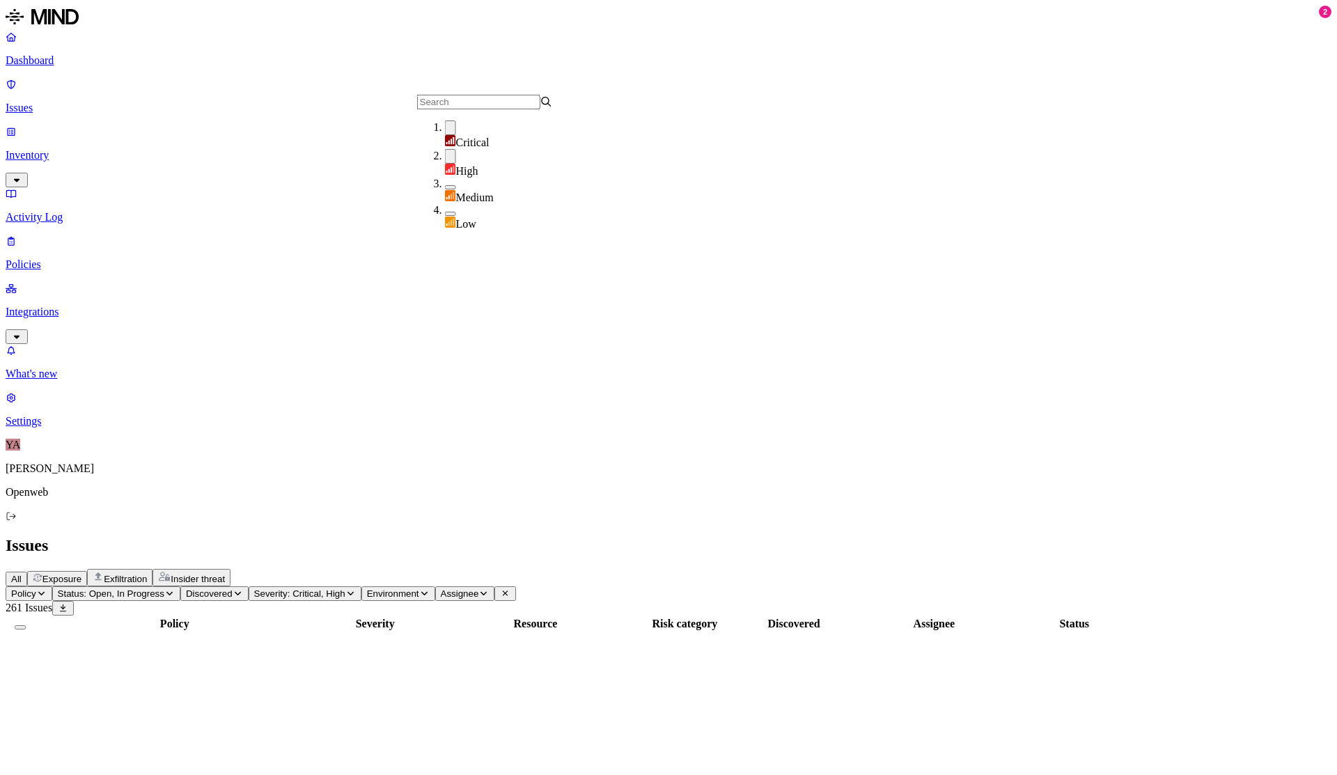
click at [445, 141] on div "Critical" at bounding box center [513, 134] width 136 height 29
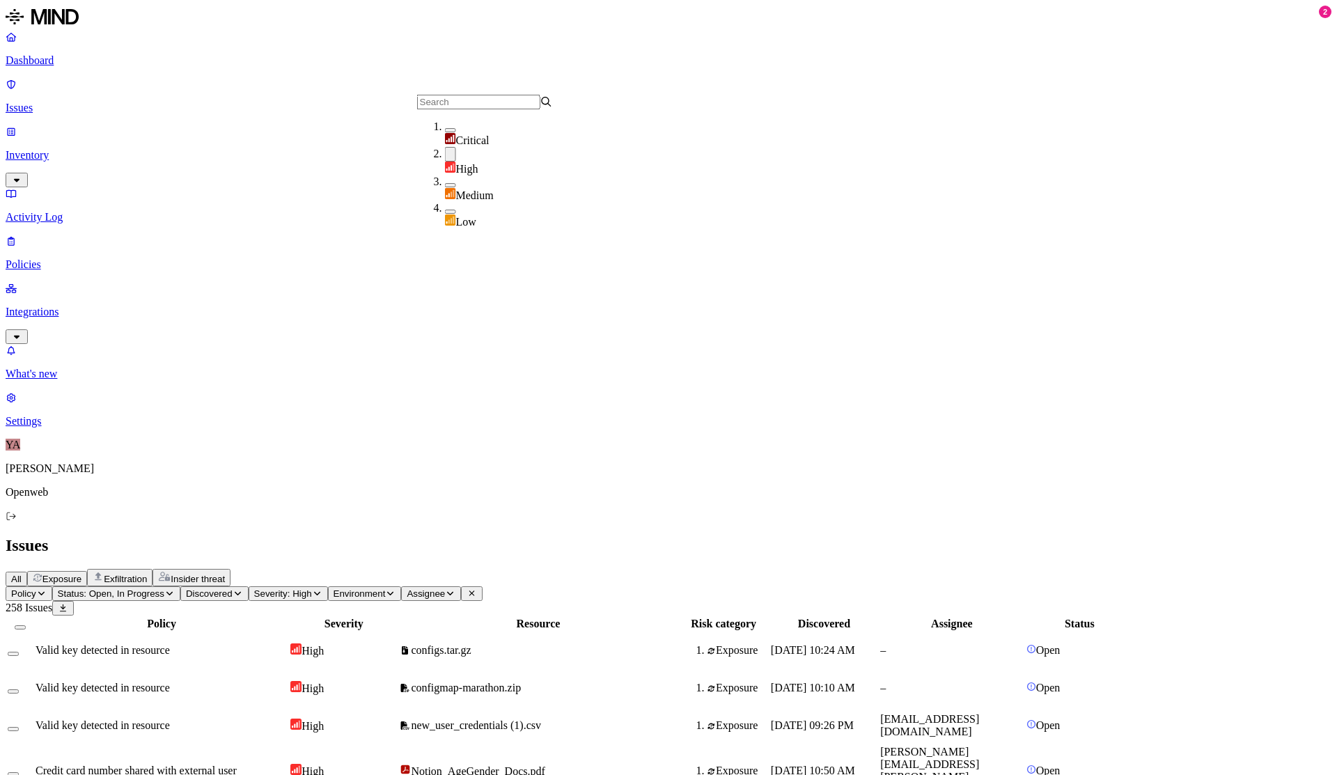
click at [644, 536] on h2 "Issues" at bounding box center [669, 545] width 1326 height 19
click at [170, 644] on span "Valid key detected in resource" at bounding box center [103, 650] width 134 height 12
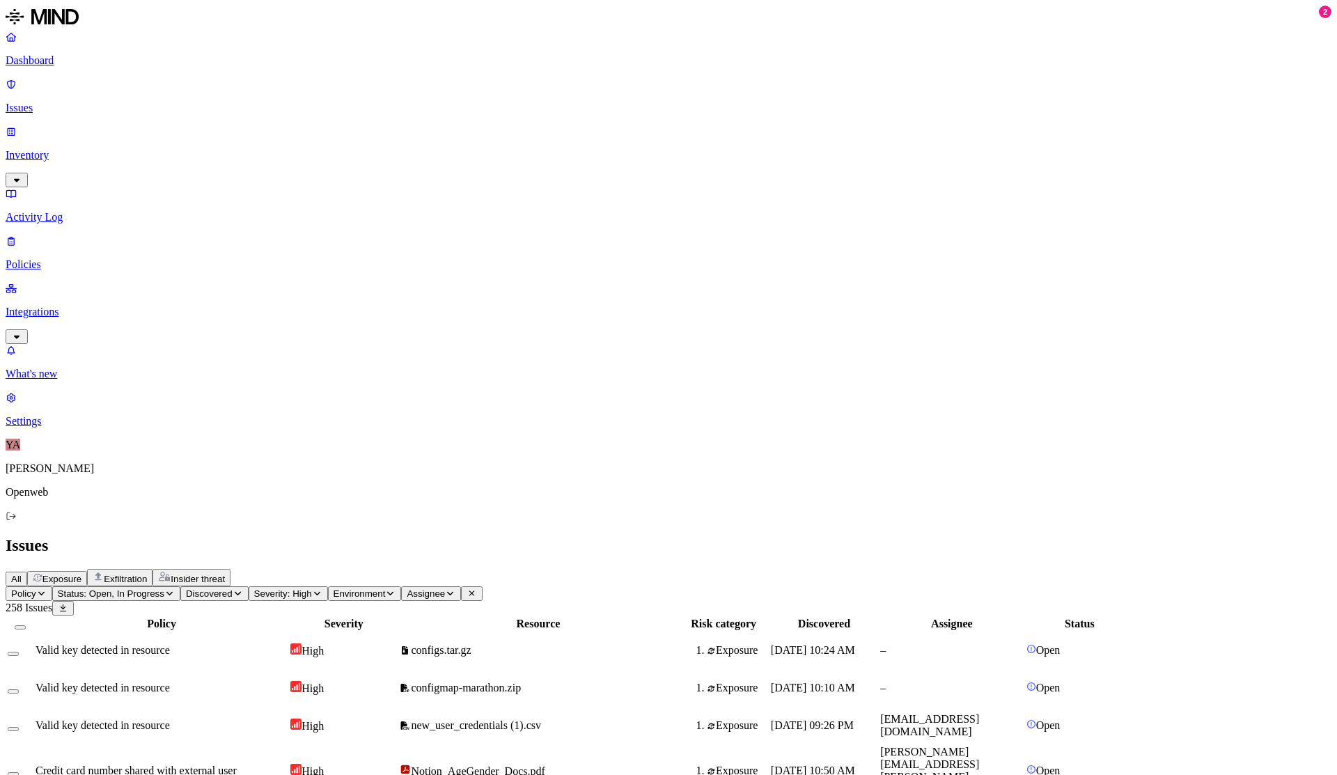
click at [170, 682] on span "Valid key detected in resource" at bounding box center [103, 688] width 134 height 12
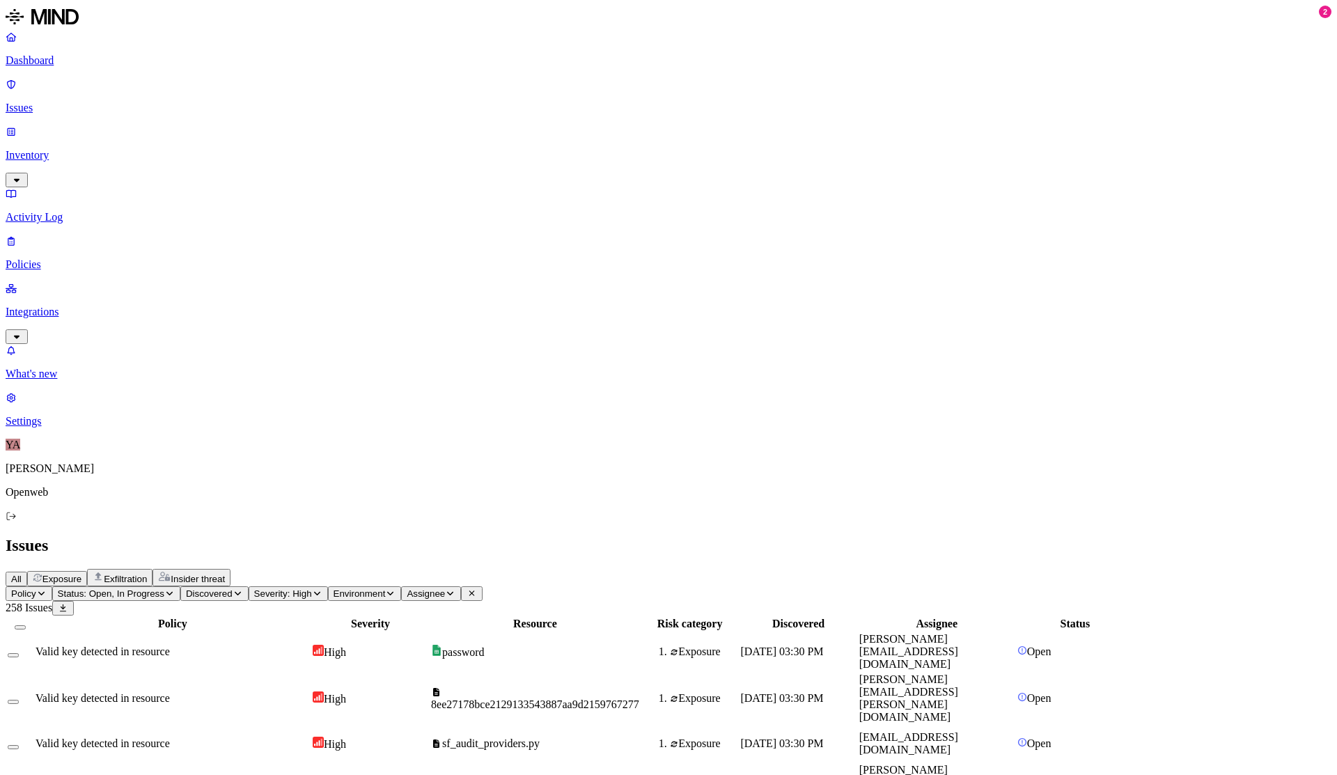
click at [71, 64] on p "Dashboard" at bounding box center [669, 60] width 1326 height 13
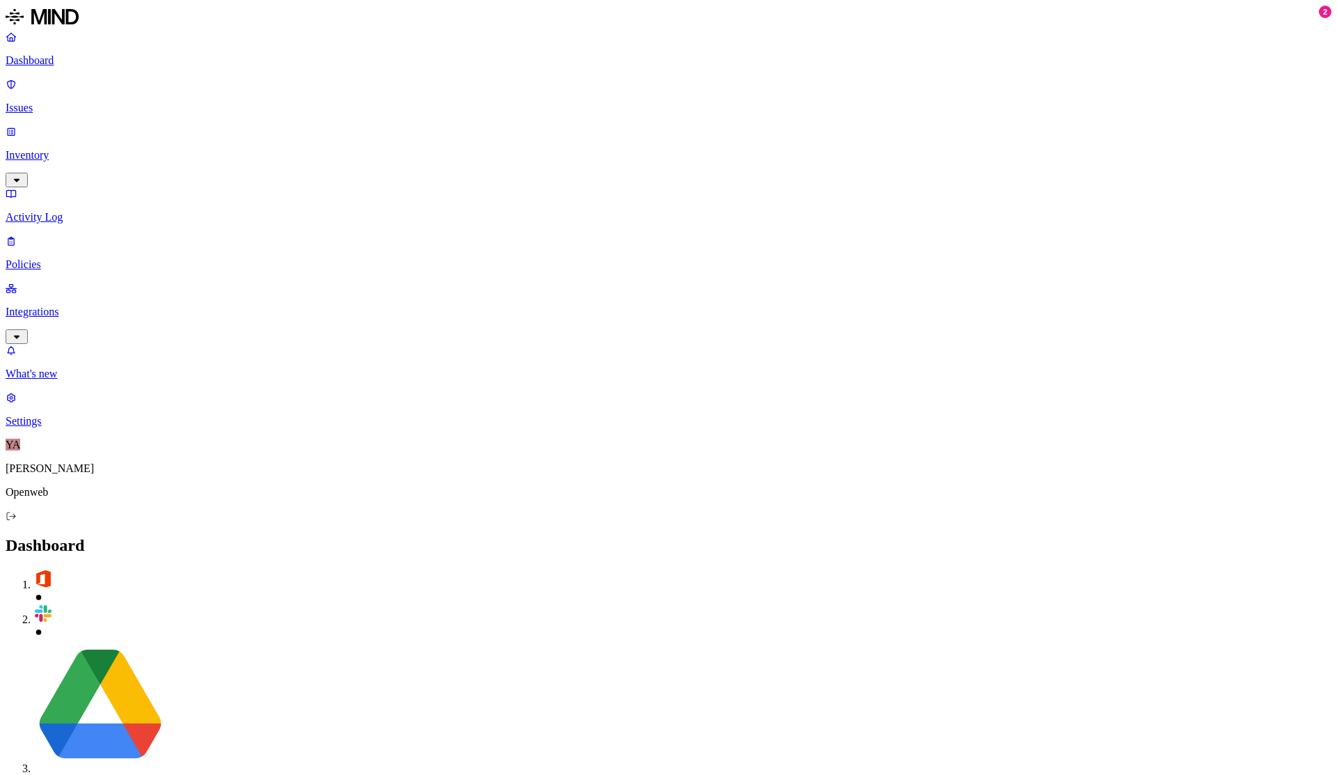
click at [65, 102] on p "Issues" at bounding box center [669, 108] width 1326 height 13
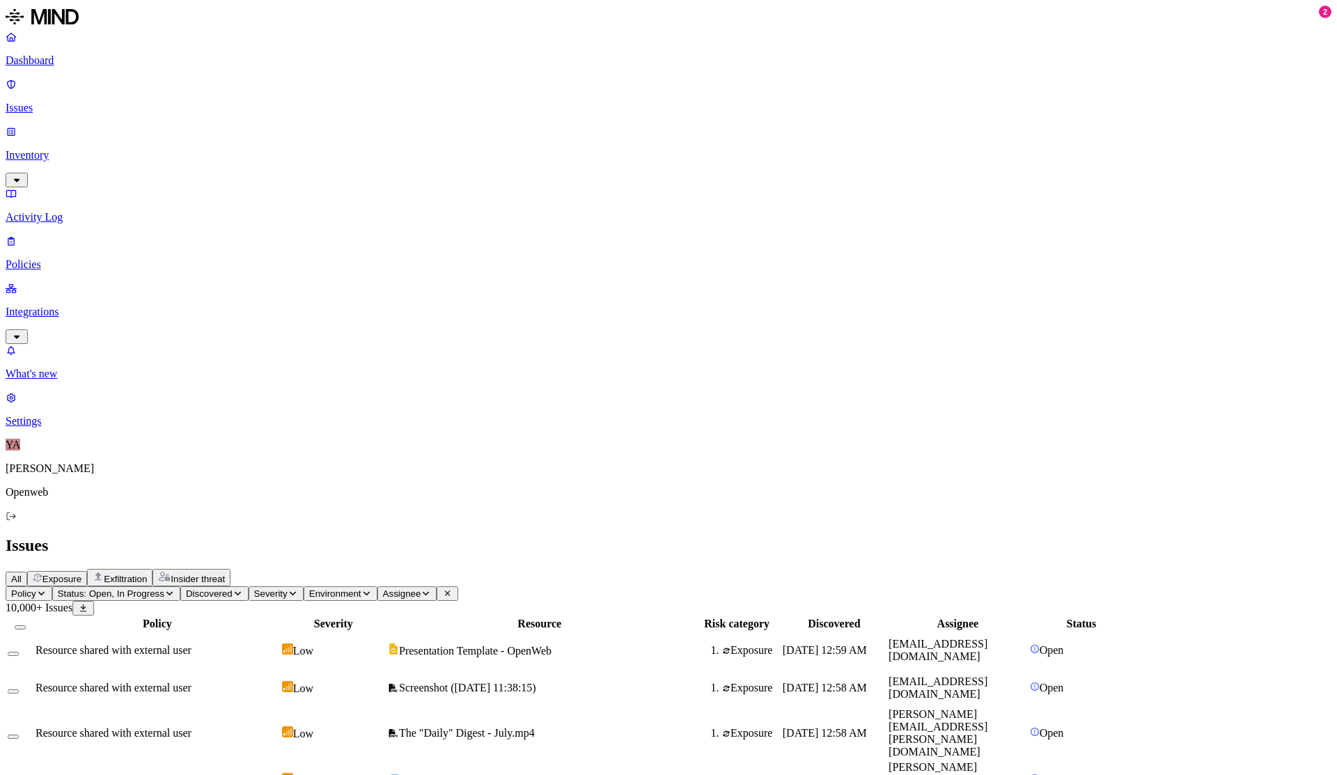
click at [304, 586] on button "Severity" at bounding box center [276, 593] width 55 height 15
click at [445, 159] on button "button" at bounding box center [450, 157] width 11 height 4
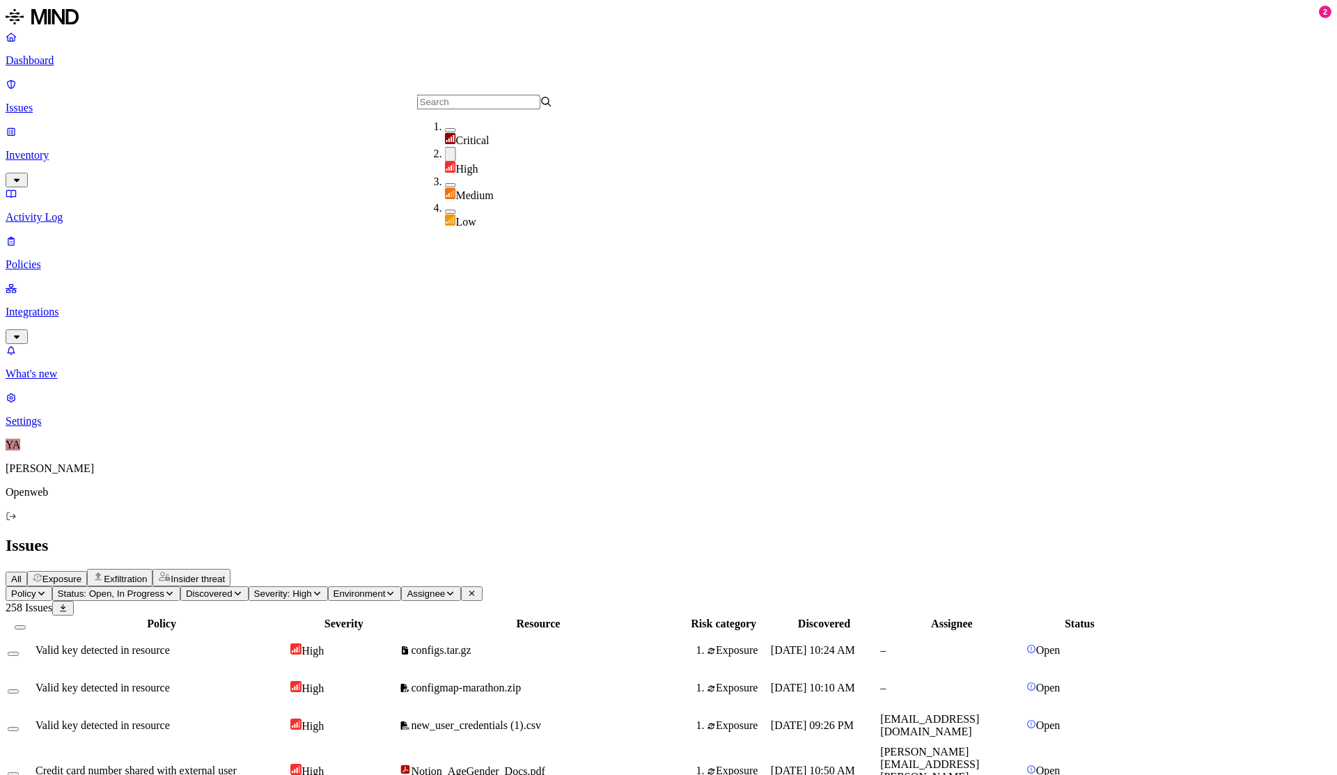
click at [662, 569] on div "All Exposure Exfiltration Insider threat" at bounding box center [669, 577] width 1326 height 17
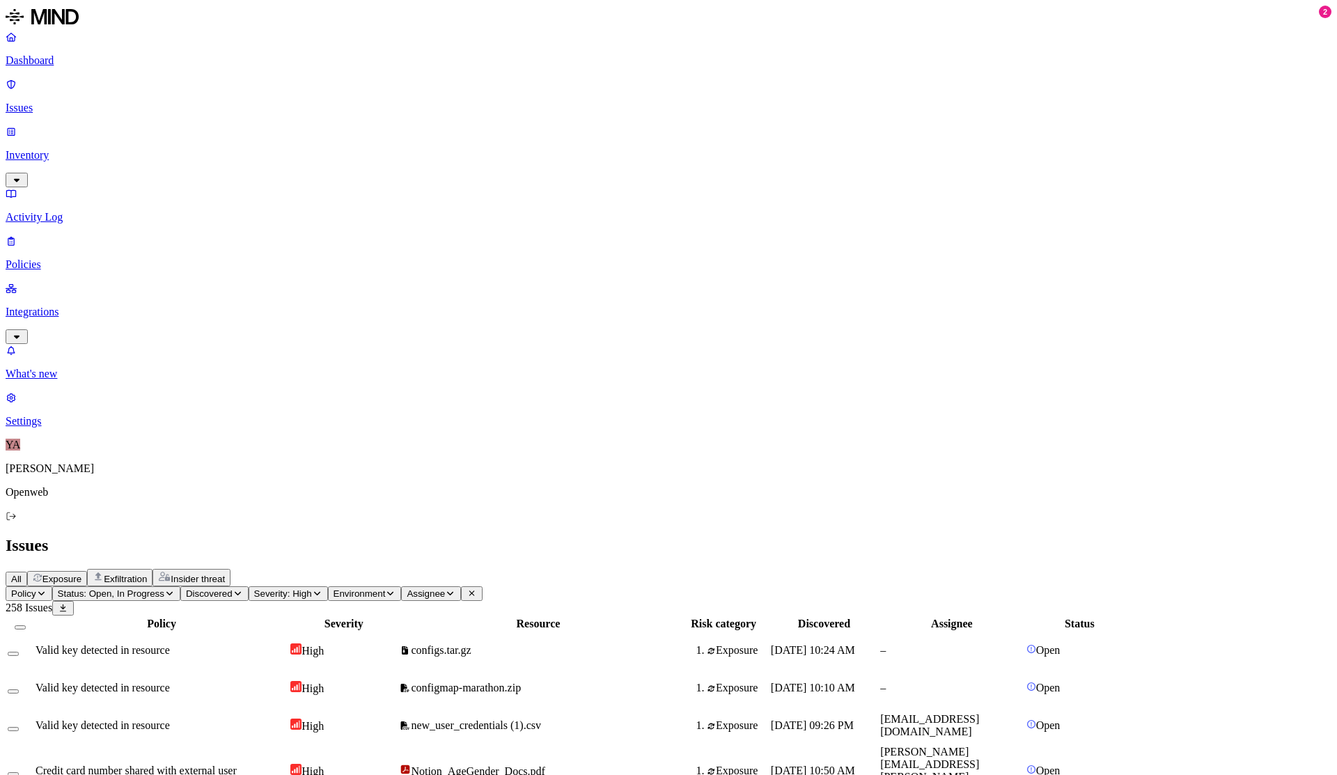
scroll to position [45, 0]
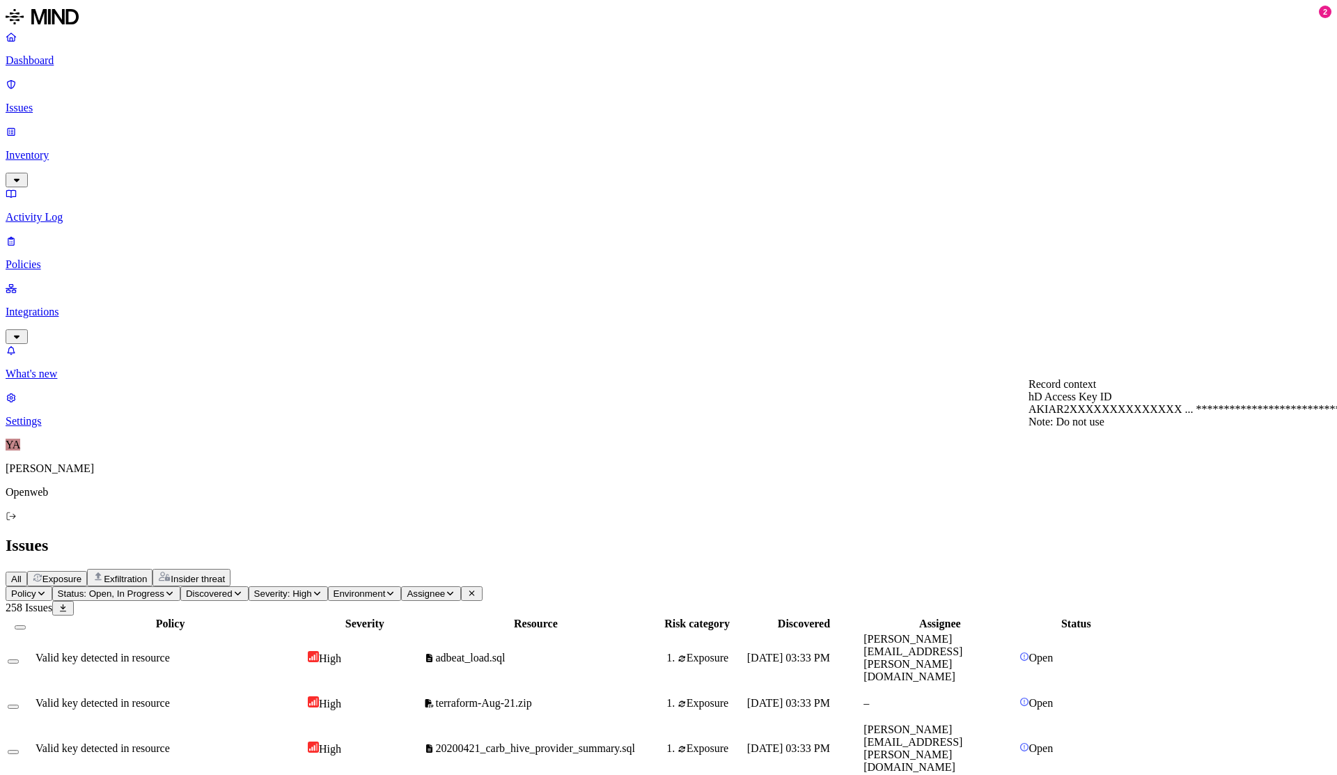
scroll to position [13, 0]
click at [68, 258] on p "Policies" at bounding box center [669, 264] width 1326 height 13
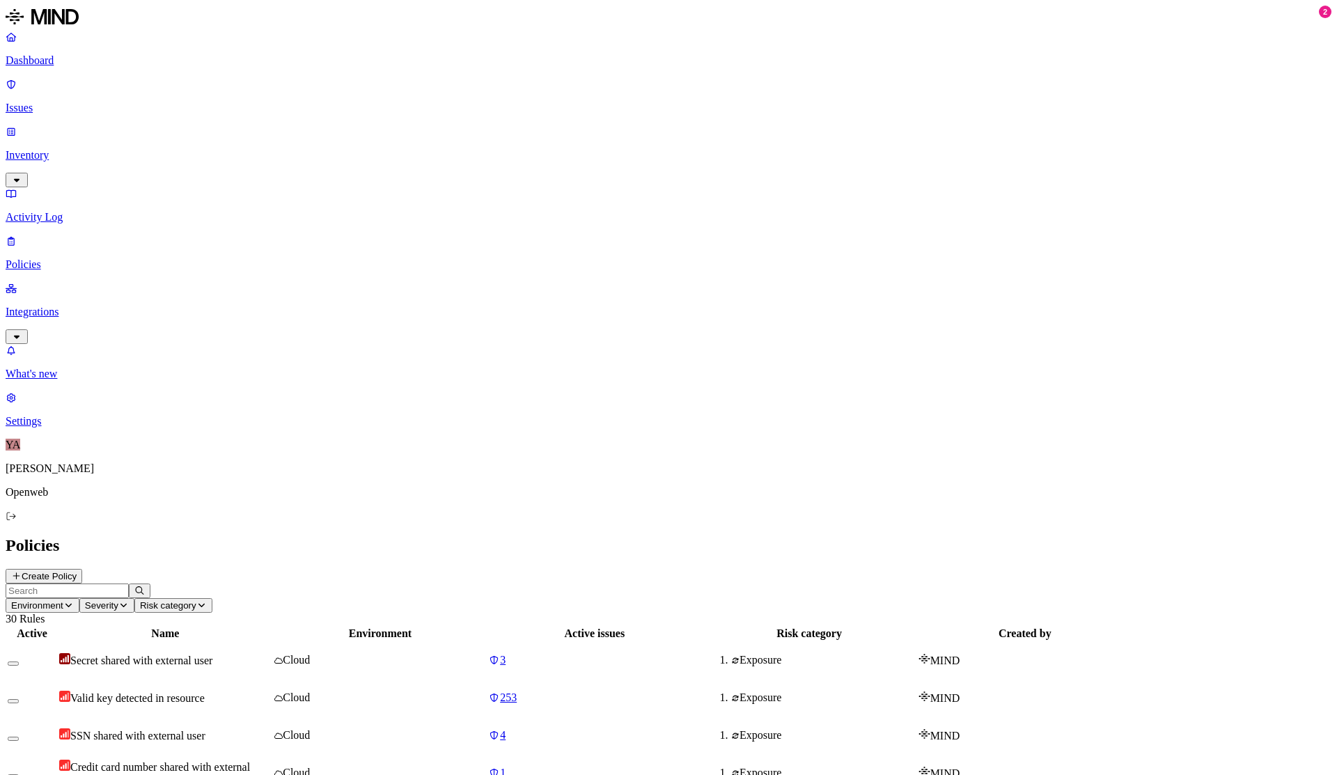
click at [129, 601] on icon "button" at bounding box center [123, 605] width 10 height 8
click at [384, 96] on button "button" at bounding box center [389, 94] width 11 height 4
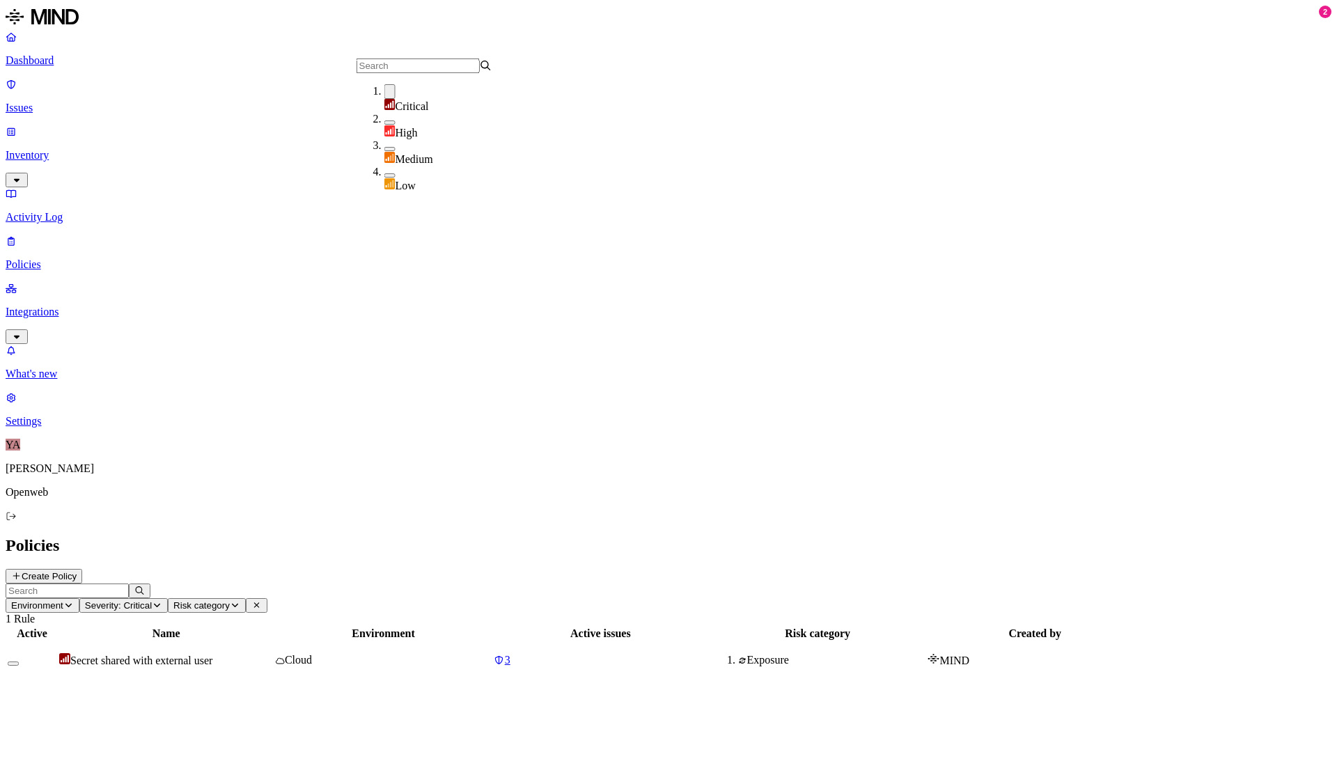
click at [384, 123] on button "button" at bounding box center [389, 122] width 11 height 4
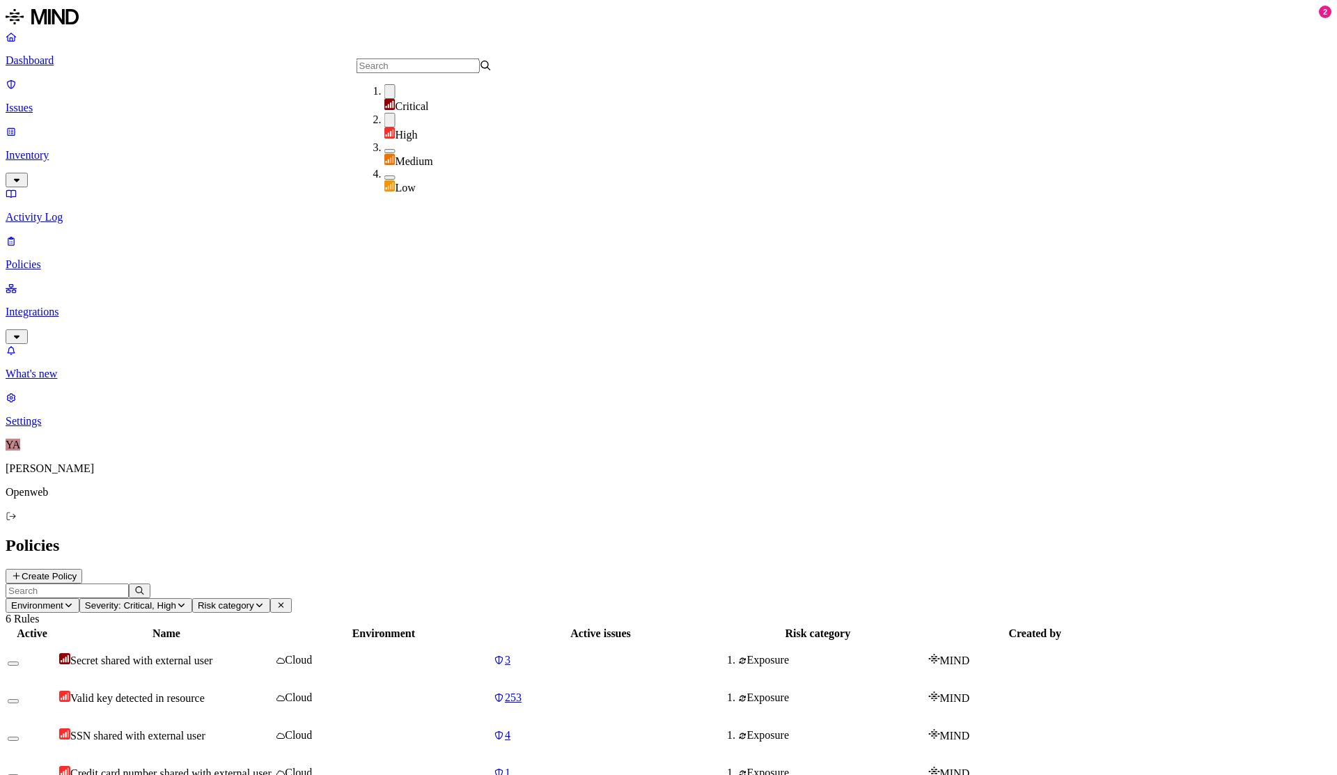
click at [671, 536] on div "Policies Create Policy" at bounding box center [669, 559] width 1326 height 47
click at [492, 642] on td "Cloud" at bounding box center [384, 660] width 216 height 36
click at [659, 536] on h2 "Policies" at bounding box center [669, 545] width 1326 height 19
click at [426, 584] on div "Environment Severity: Critical, High Risk category 6 Rules Active Name Environm…" at bounding box center [669, 726] width 1326 height 284
click at [176, 600] on span "Severity: Critical, High" at bounding box center [130, 605] width 91 height 10
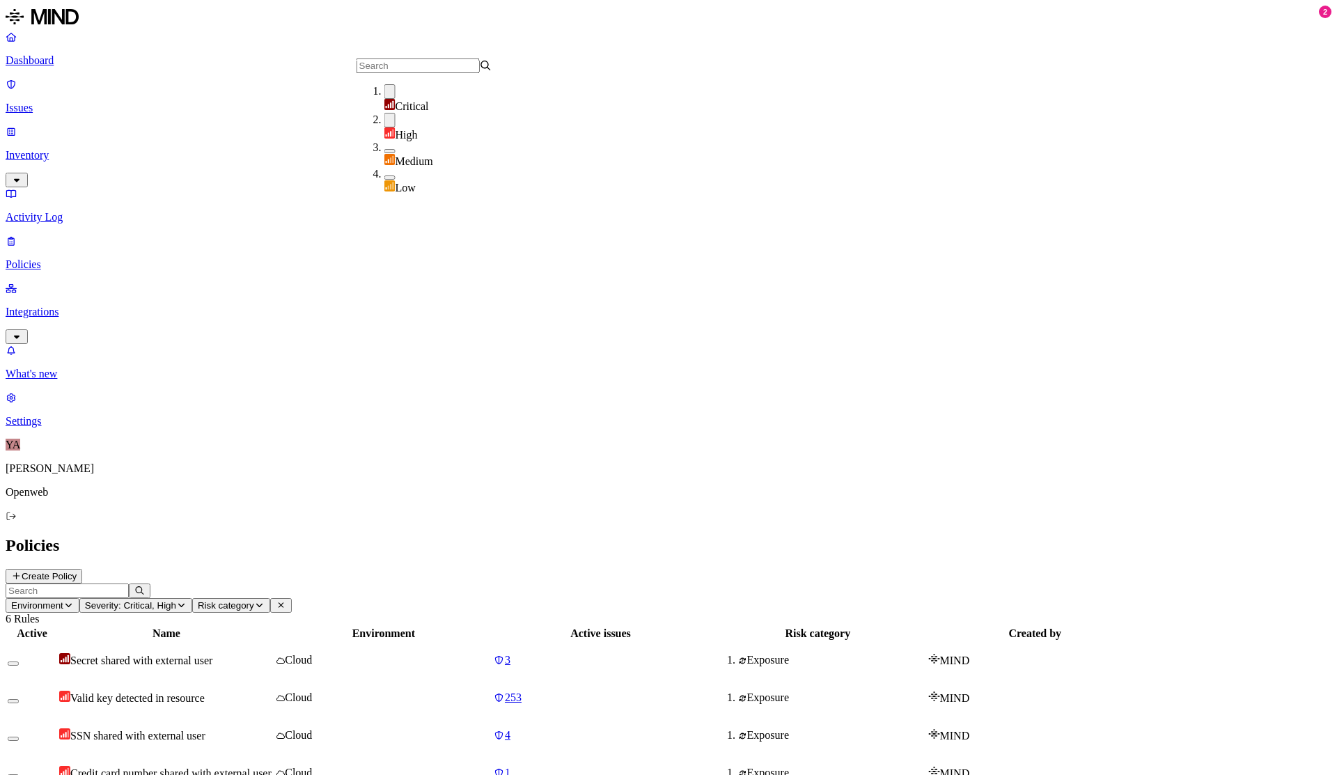
click at [384, 123] on button "button" at bounding box center [389, 120] width 11 height 15
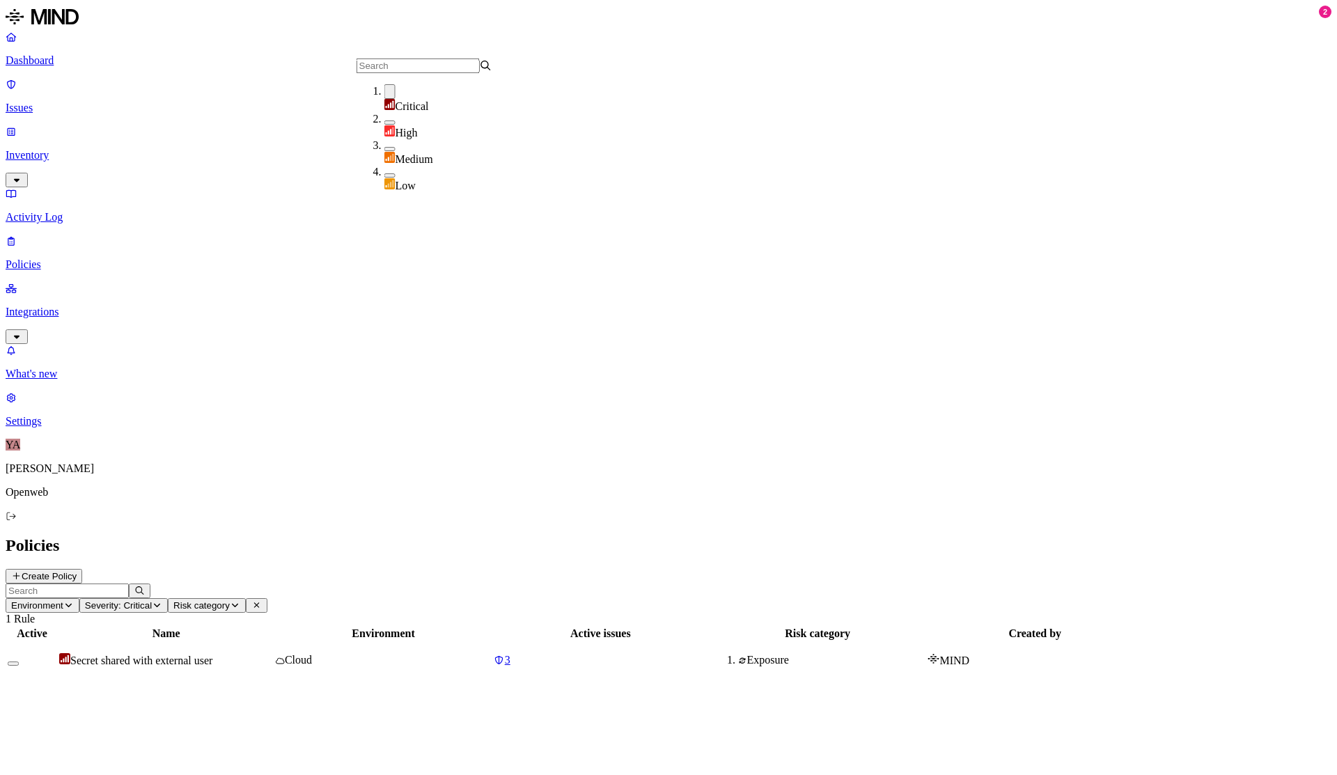
click at [384, 99] on button "button" at bounding box center [389, 91] width 11 height 15
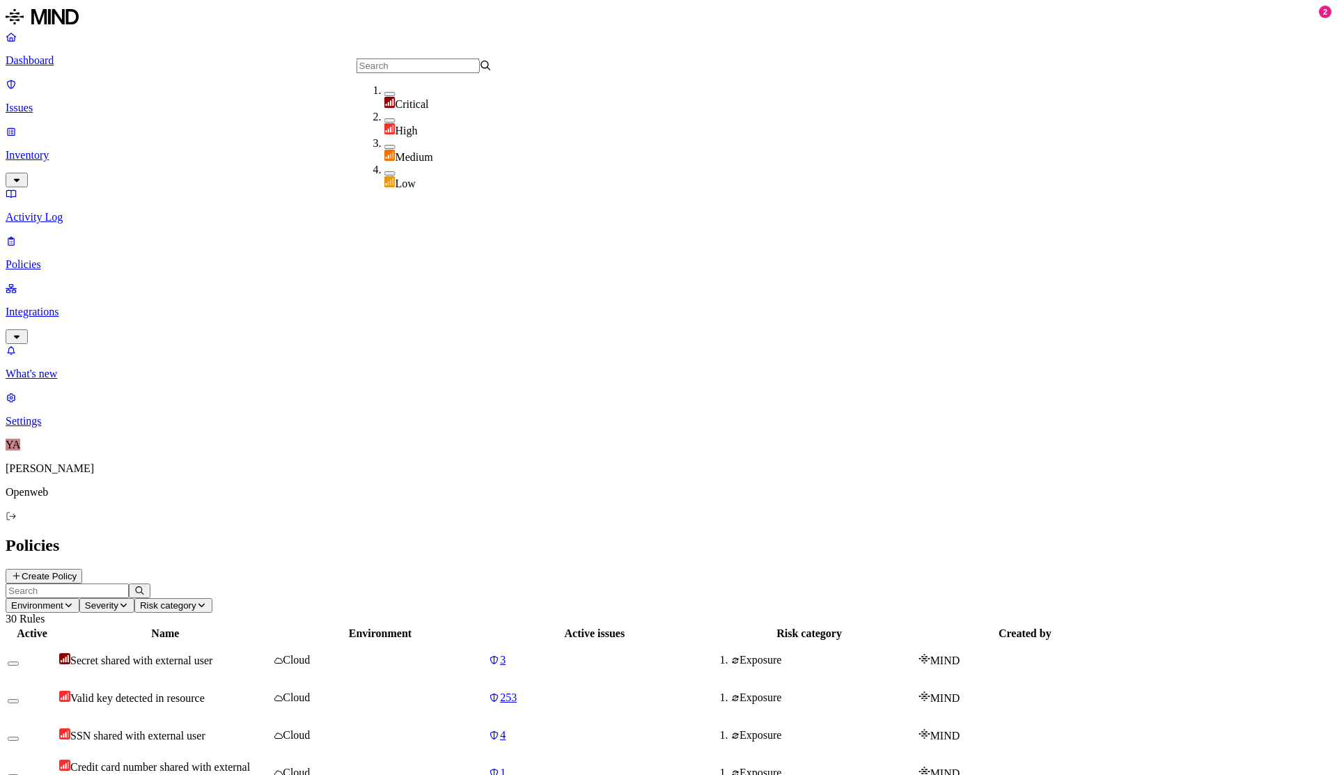
click at [540, 536] on h2 "Policies" at bounding box center [669, 545] width 1326 height 19
click at [675, 584] on header "Environment Severity Risk category 30 Rules" at bounding box center [669, 605] width 1326 height 42
click at [134, 598] on button "Severity" at bounding box center [106, 605] width 55 height 15
click at [384, 123] on button "button" at bounding box center [389, 120] width 11 height 4
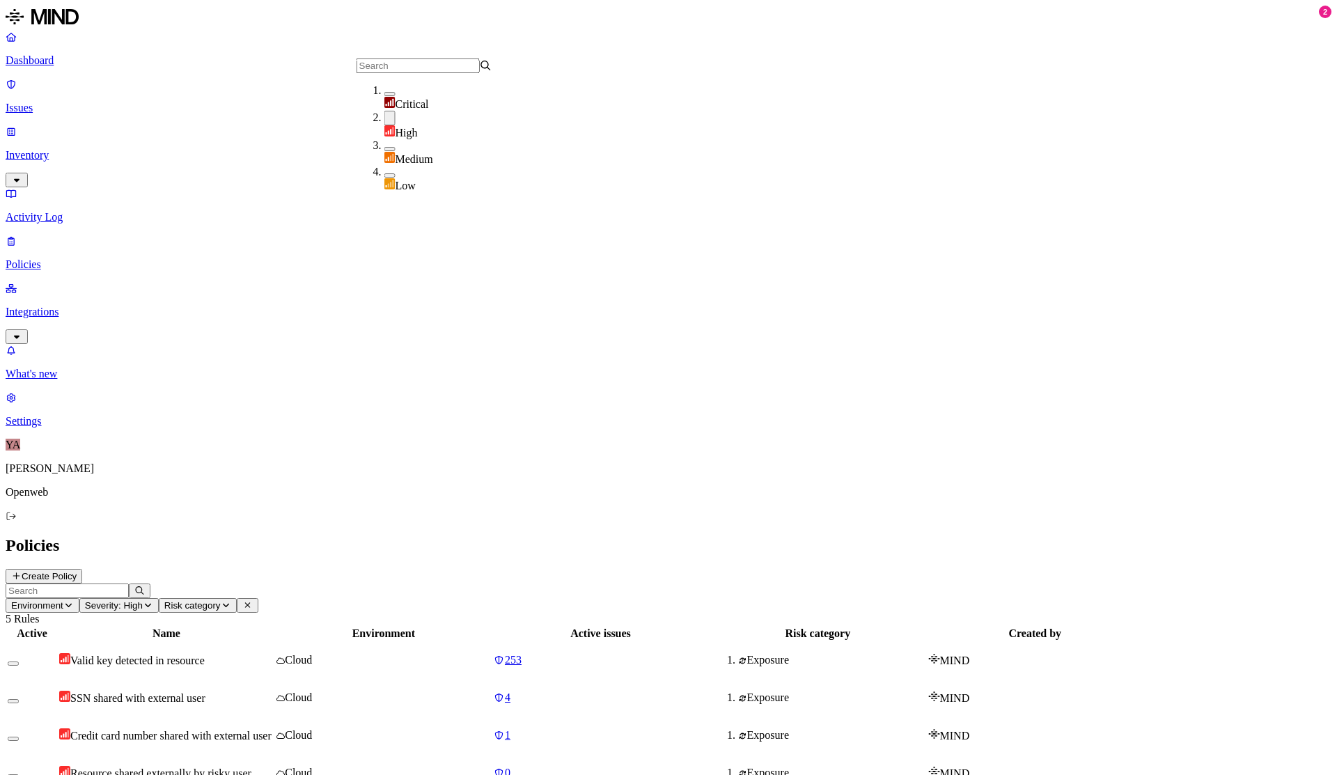
click at [384, 123] on button "button" at bounding box center [389, 118] width 11 height 15
click at [581, 536] on header "Policies Create Policy" at bounding box center [669, 559] width 1326 height 47
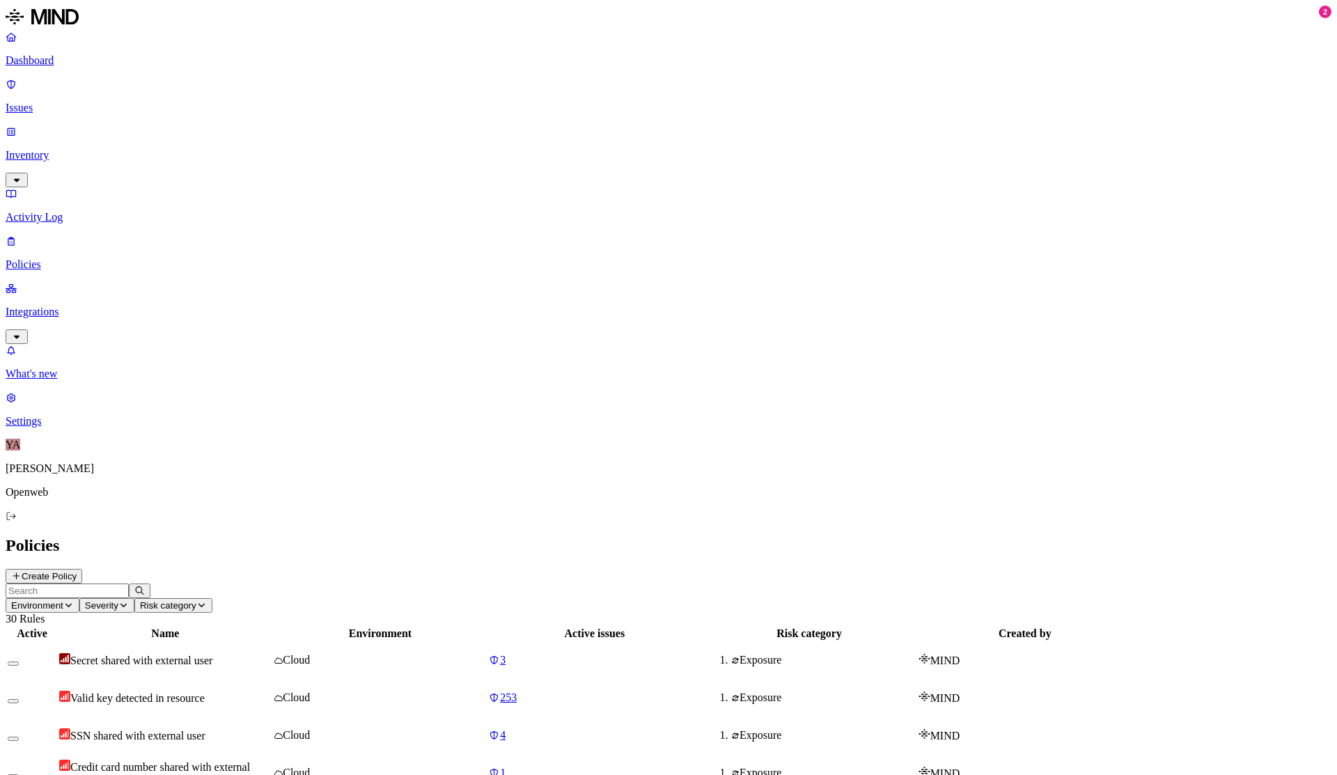
click at [129, 601] on icon "button" at bounding box center [123, 605] width 10 height 8
click at [384, 123] on button "button" at bounding box center [389, 120] width 11 height 4
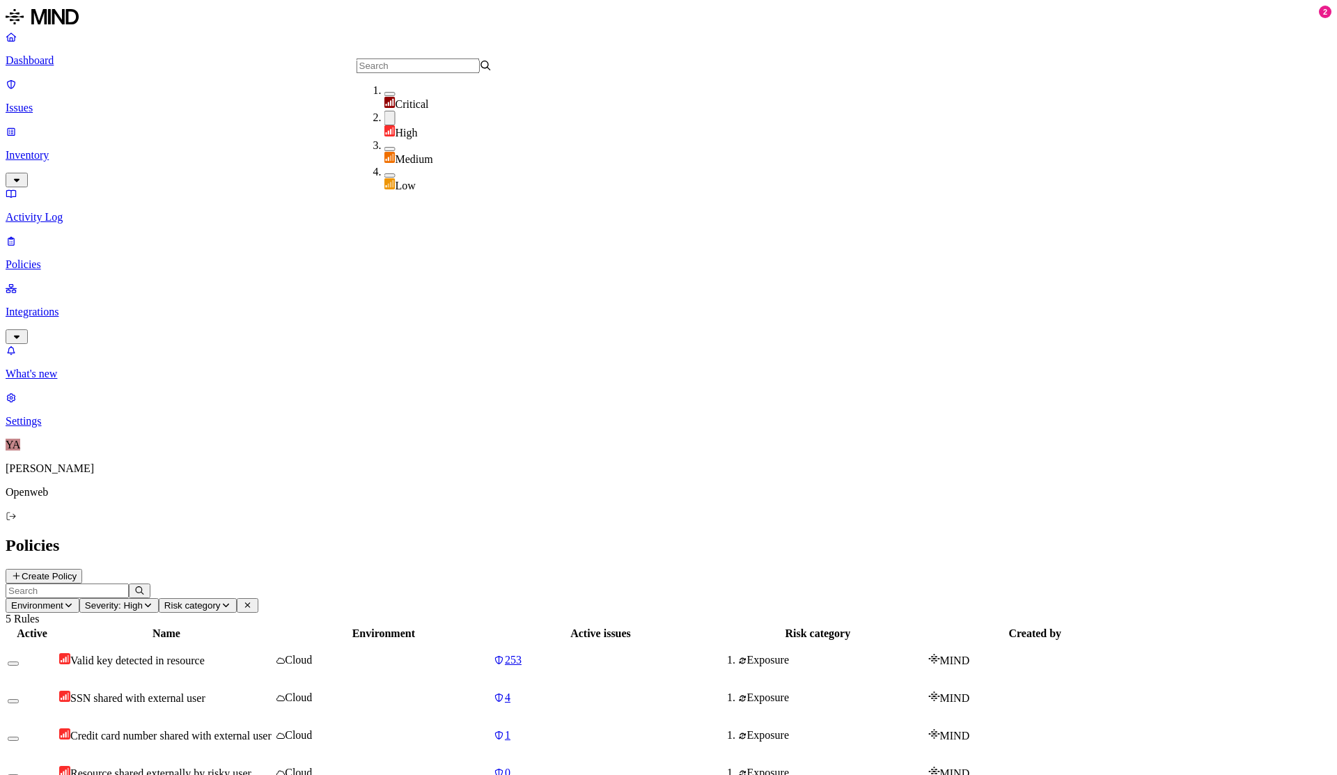
click at [384, 124] on button "button" at bounding box center [389, 118] width 11 height 15
click at [551, 536] on div "Policies Create Policy" at bounding box center [669, 559] width 1326 height 47
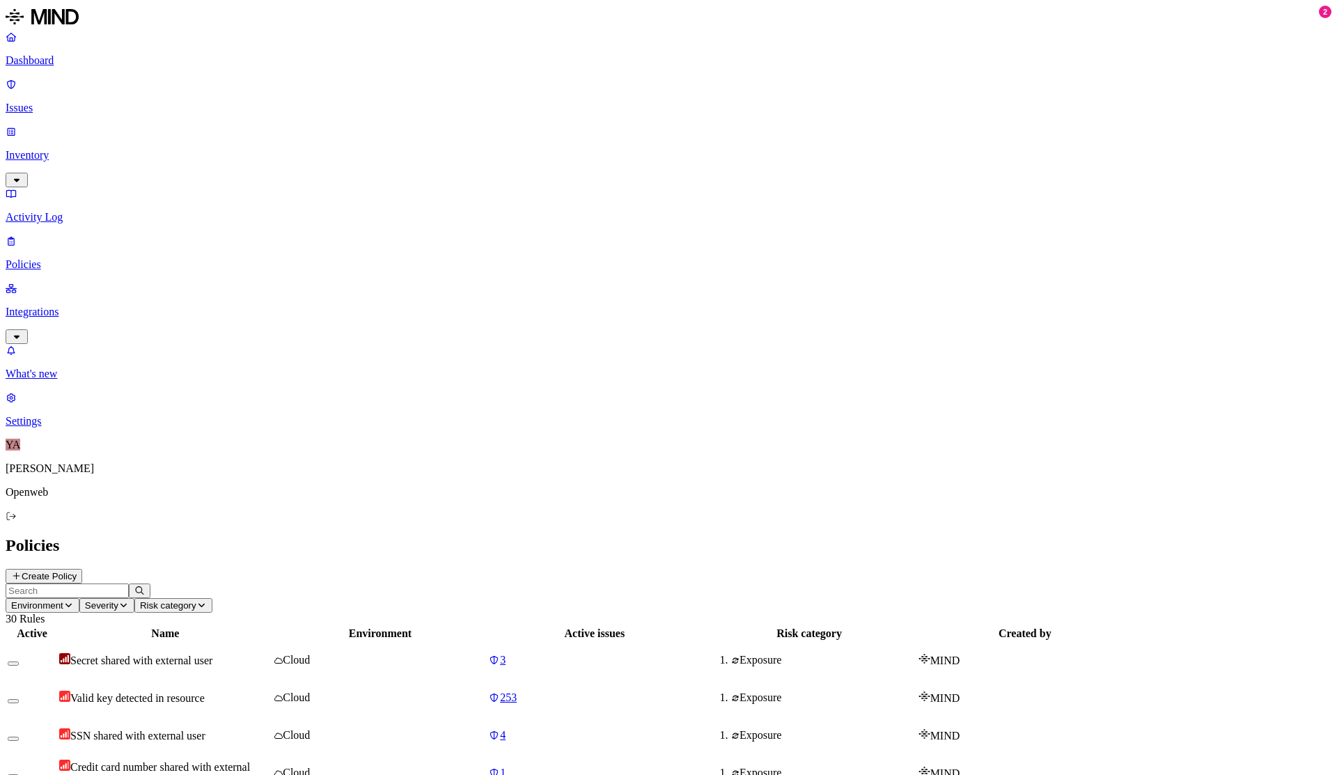
click at [129, 601] on icon "button" at bounding box center [123, 605] width 10 height 8
click at [384, 123] on button "button" at bounding box center [389, 120] width 11 height 4
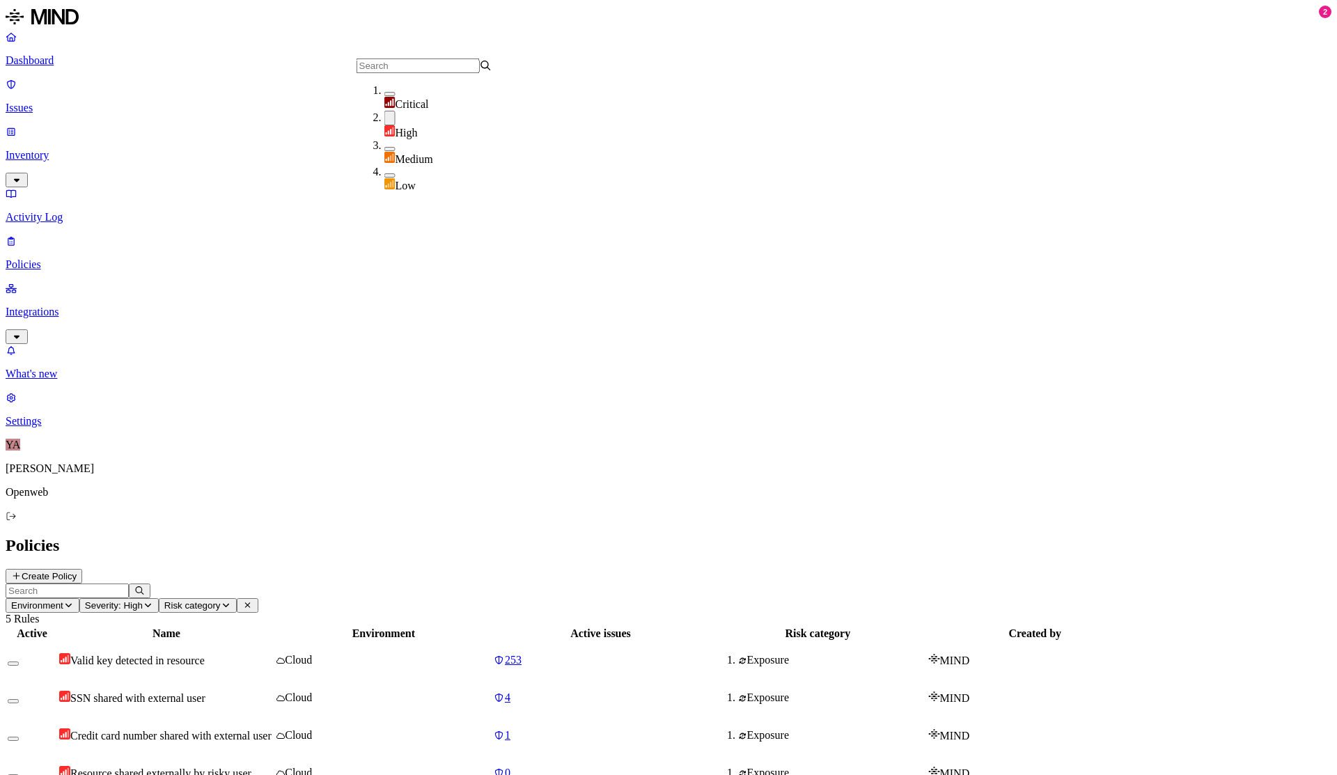
click at [384, 125] on button "button" at bounding box center [389, 118] width 11 height 15
click at [456, 536] on h2 "Policies" at bounding box center [669, 545] width 1326 height 19
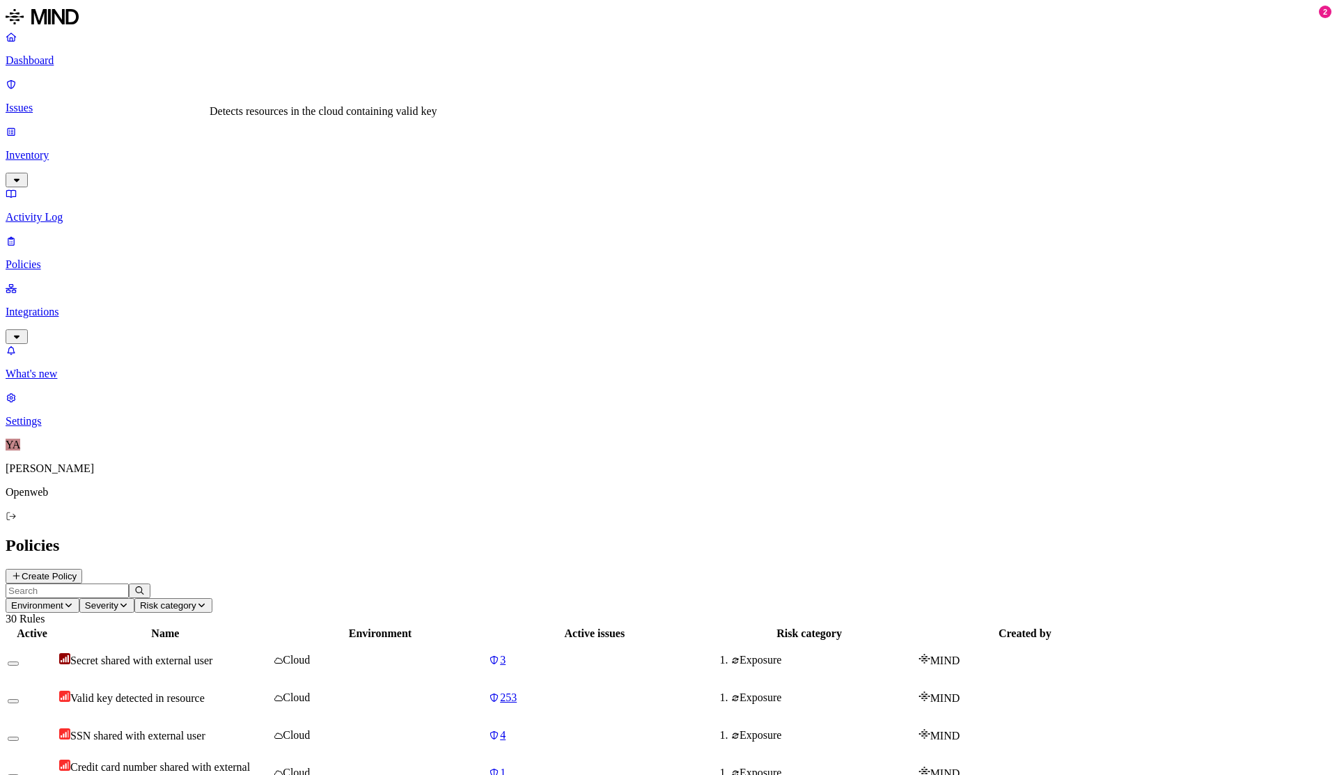
click at [205, 692] on span "Valid key detected in resource" at bounding box center [137, 698] width 134 height 12
